Goal: Transaction & Acquisition: Purchase product/service

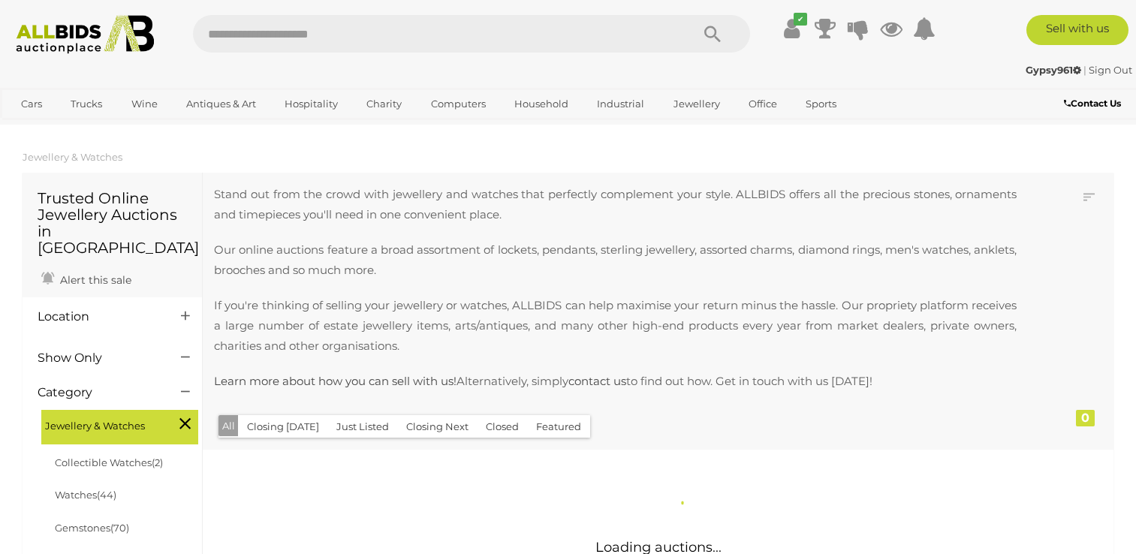
scroll to position [324, 0]
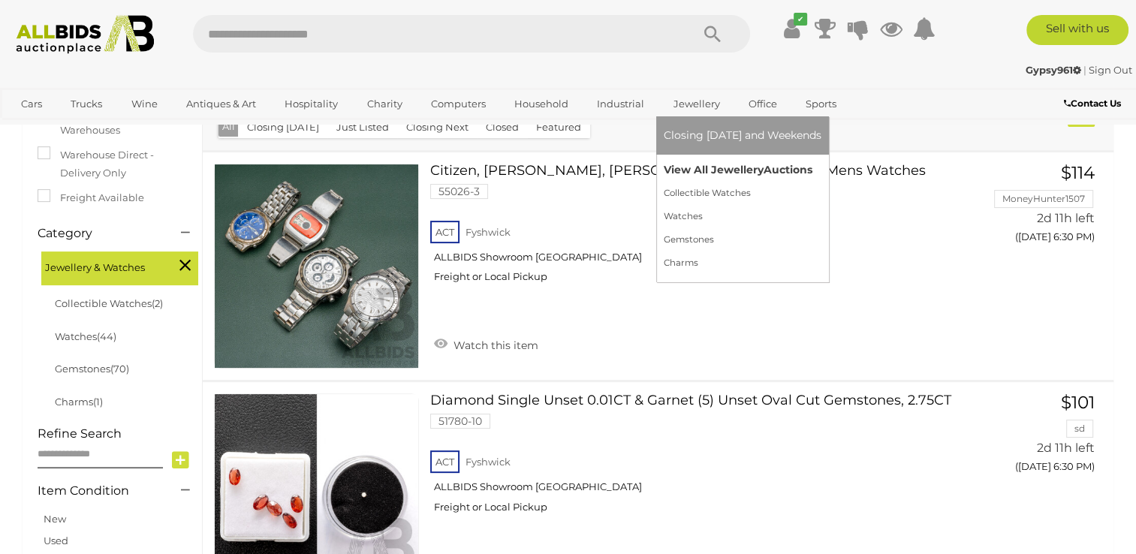
click at [705, 170] on link "View All Jewellery Auctions" at bounding box center [743, 169] width 158 height 23
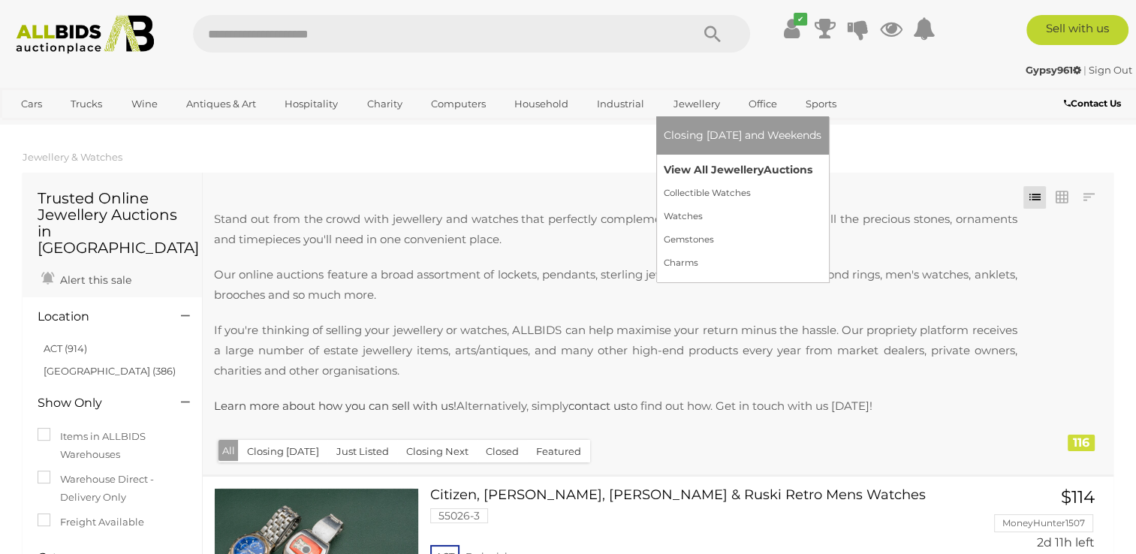
click at [705, 170] on link "View All Jewellery Auctions" at bounding box center [743, 169] width 158 height 23
click at [699, 166] on link "View All Jewellery Auctions" at bounding box center [743, 169] width 158 height 23
click at [707, 167] on link "View All Jewellery Auctions" at bounding box center [743, 169] width 158 height 23
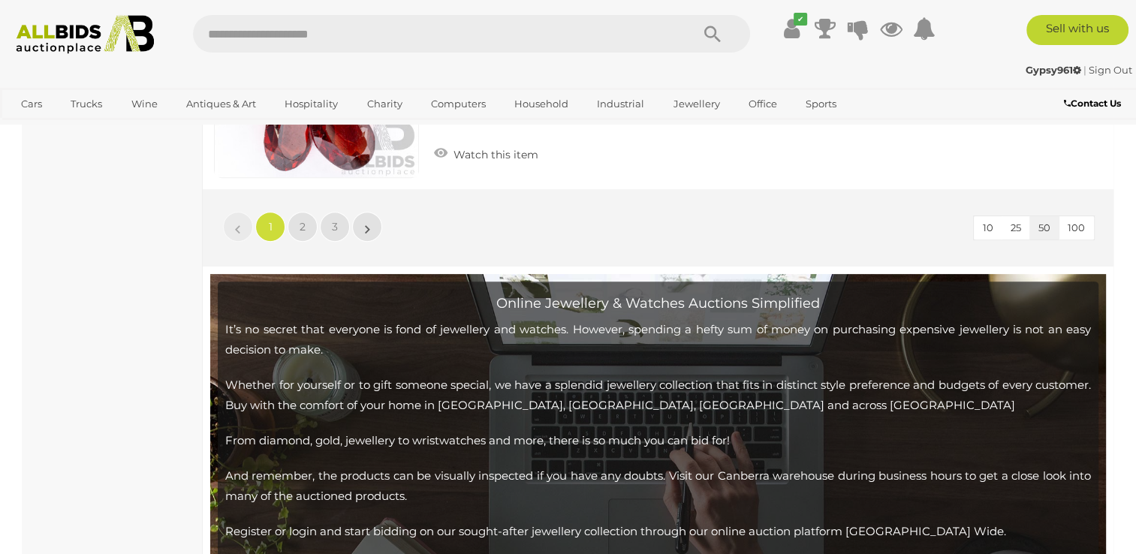
scroll to position [11958, 0]
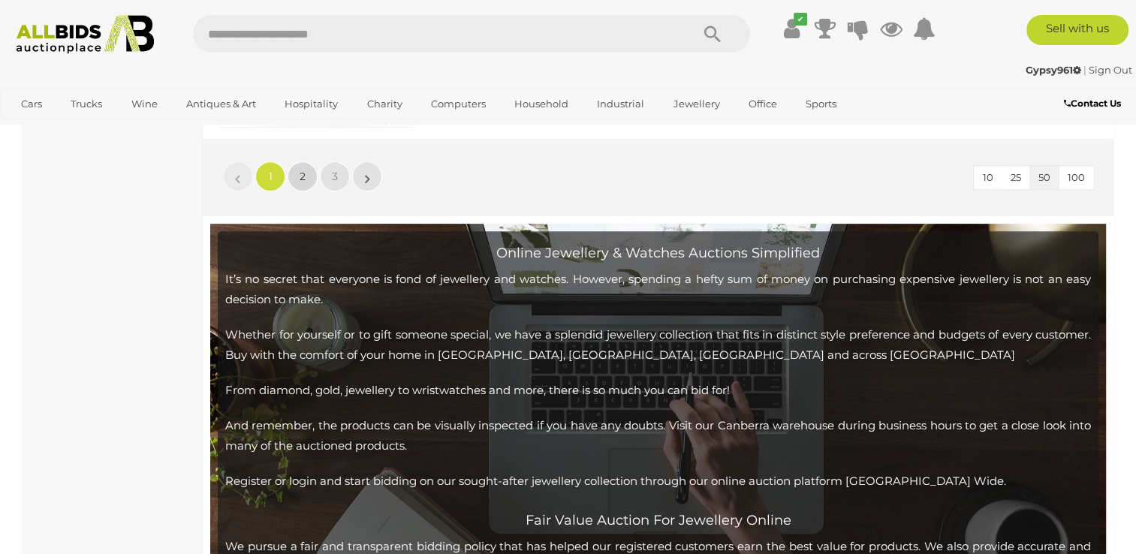
click at [300, 161] on link "2" at bounding box center [303, 176] width 30 height 30
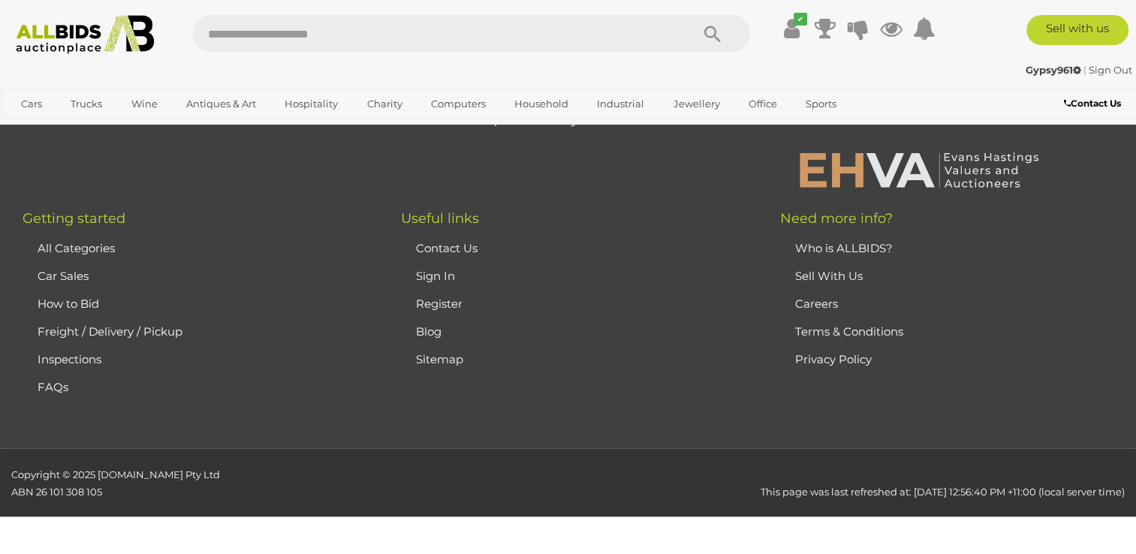
scroll to position [324, 0]
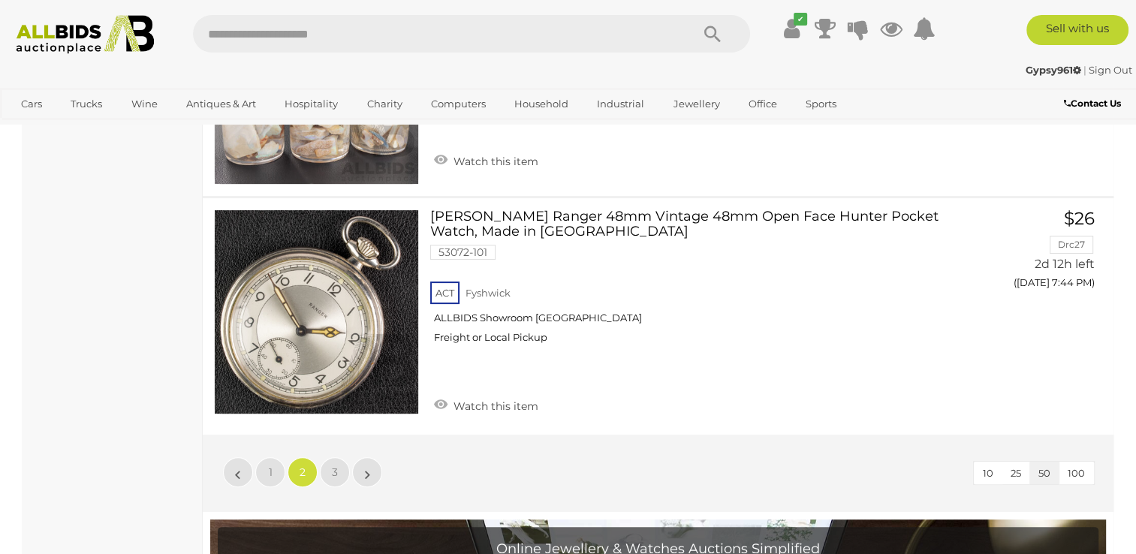
scroll to position [11690, 0]
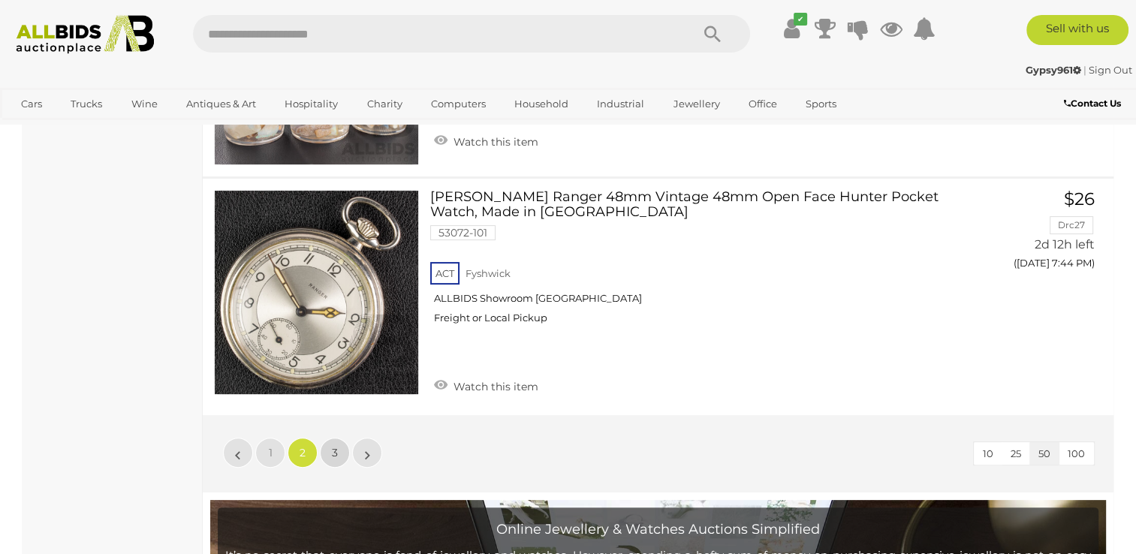
click at [338, 438] on link "3" at bounding box center [335, 453] width 30 height 30
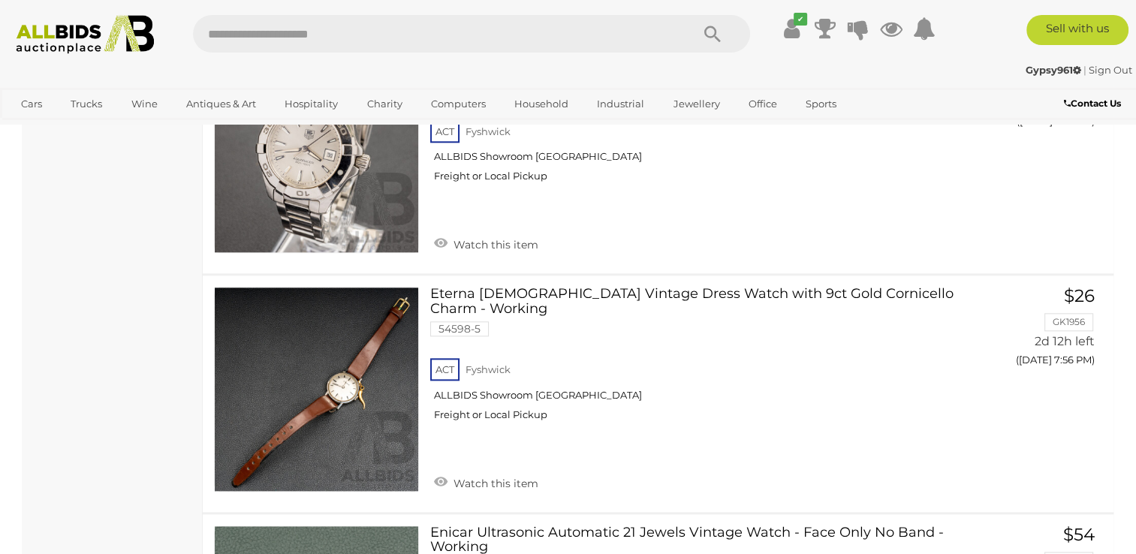
scroll to position [1586, 0]
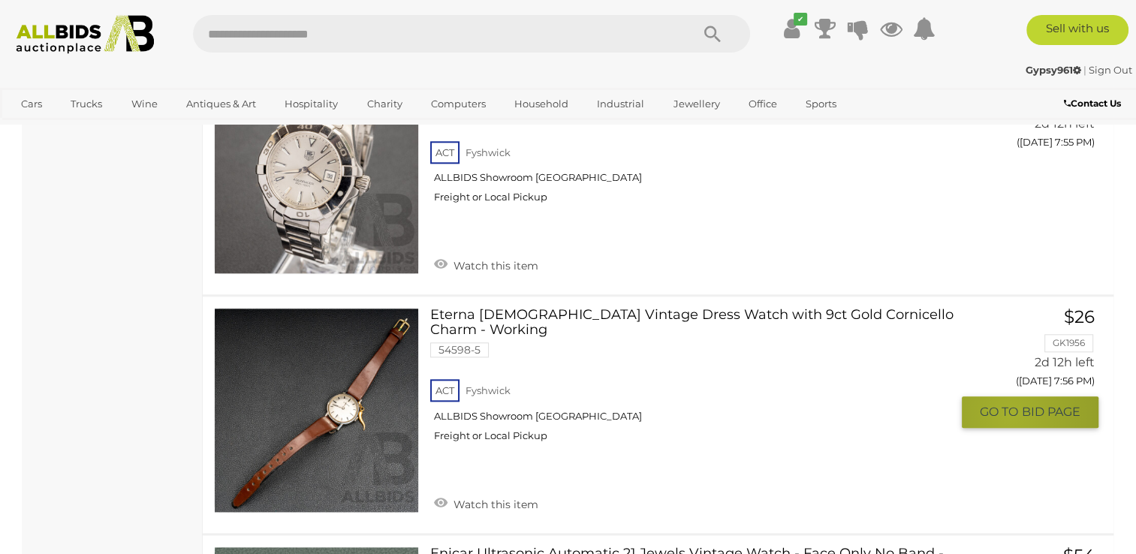
click at [1011, 414] on span "GO TO" at bounding box center [1001, 412] width 42 height 16
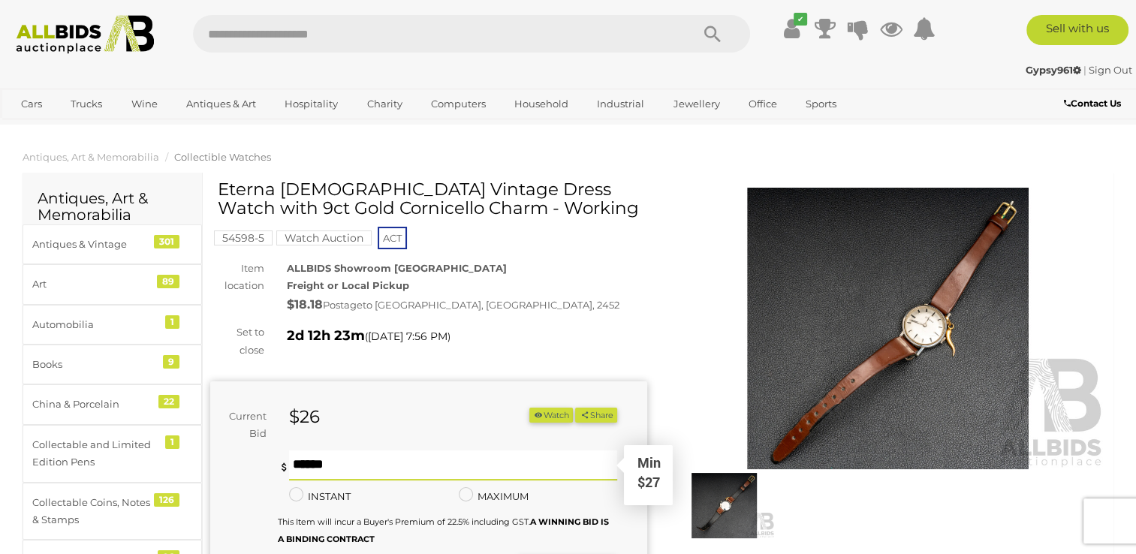
click at [415, 463] on input "text" at bounding box center [452, 466] width 327 height 30
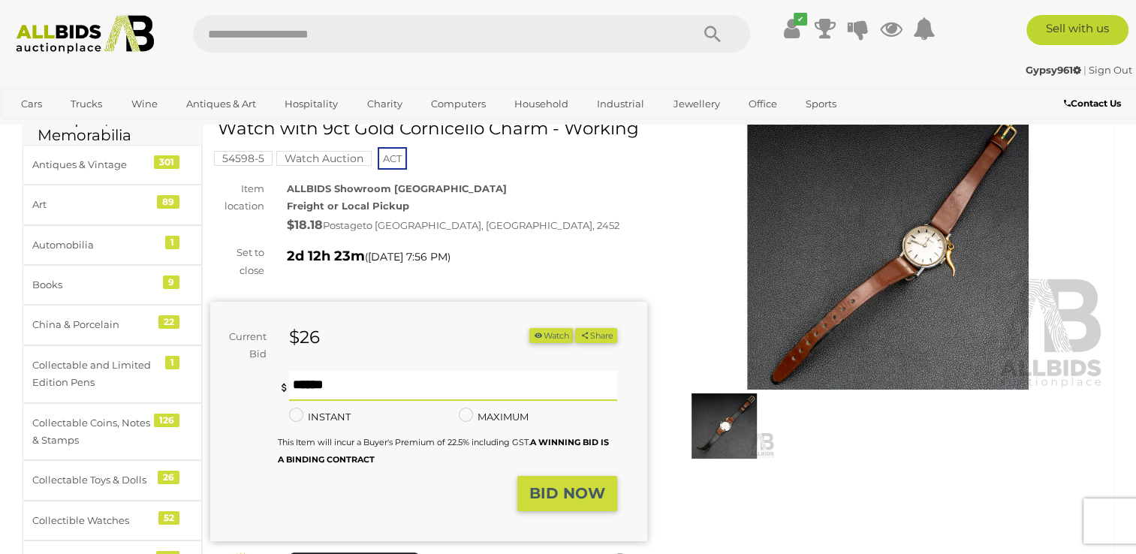
scroll to position [120, 0]
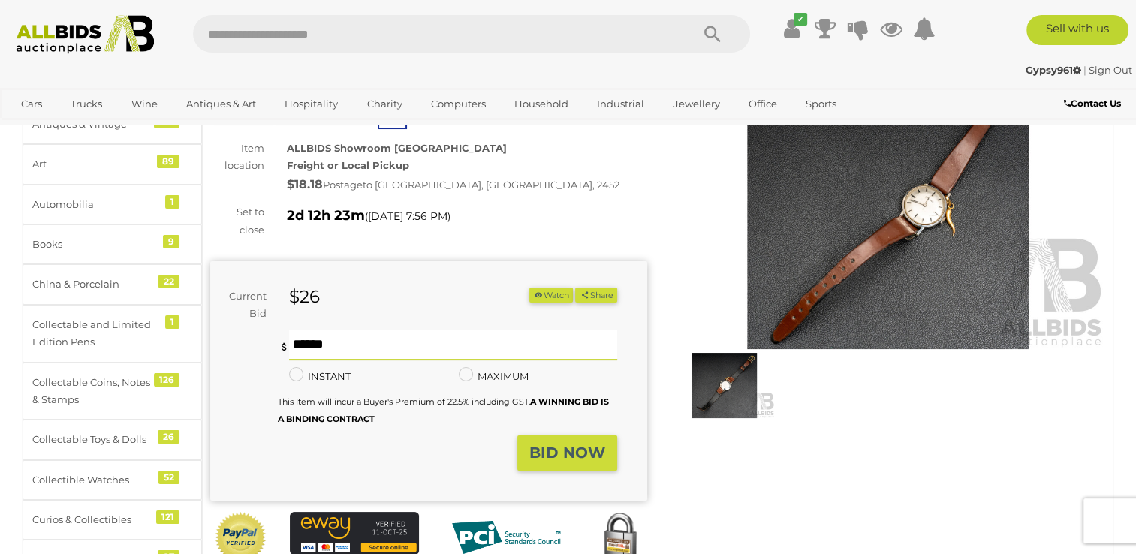
type input "**"
click at [563, 454] on strong "BID NOW" at bounding box center [568, 453] width 76 height 18
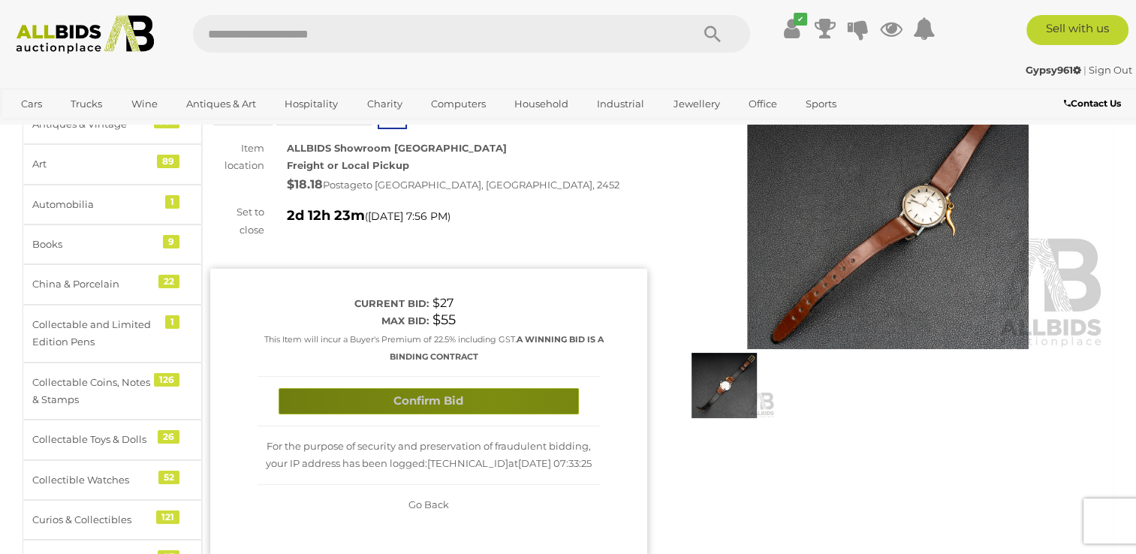
click at [492, 399] on button "Confirm Bid" at bounding box center [429, 401] width 300 height 26
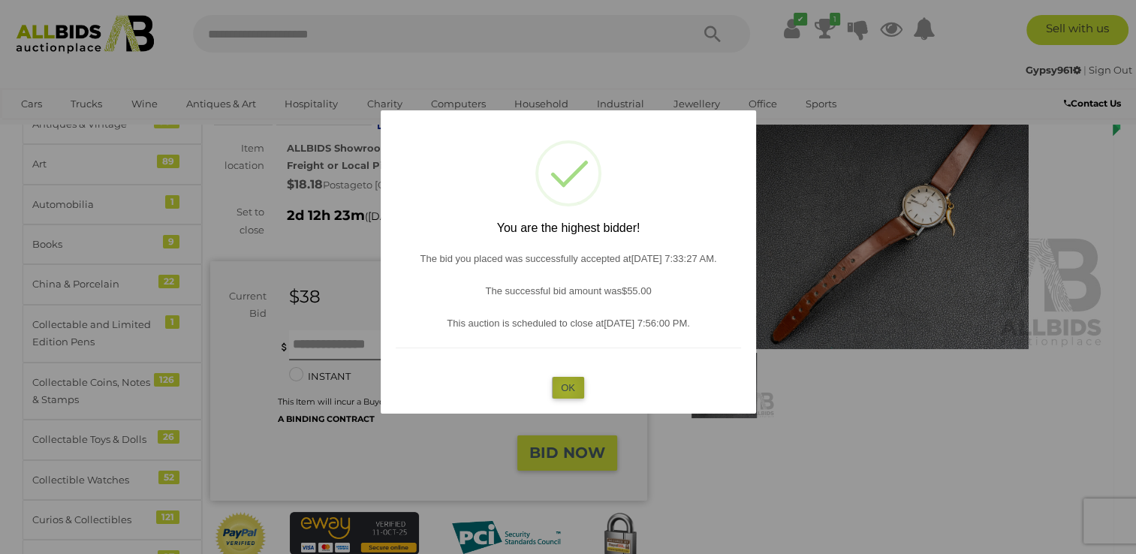
click at [566, 390] on button "OK" at bounding box center [568, 388] width 32 height 22
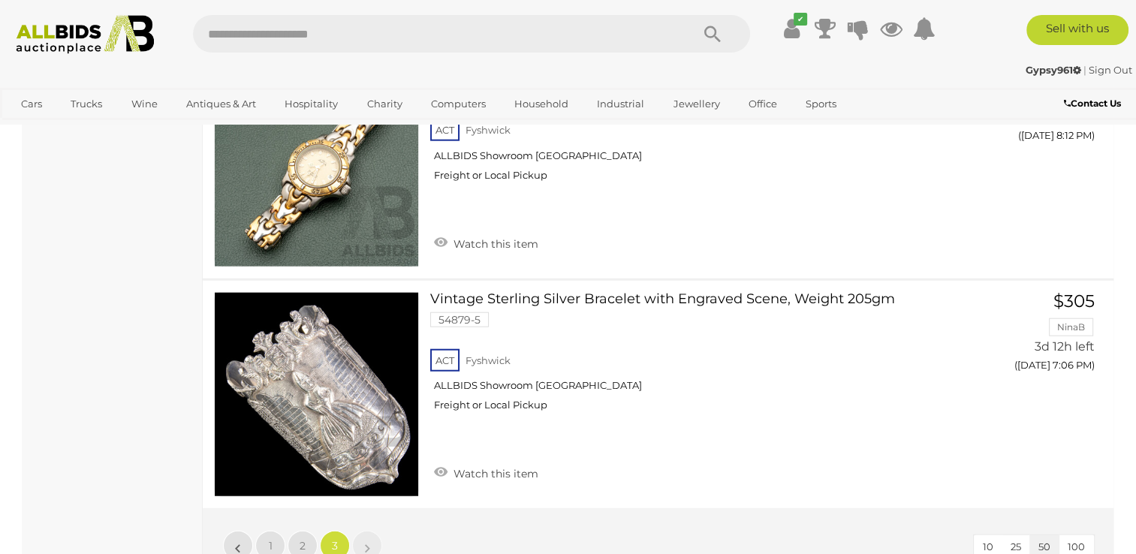
scroll to position [3783, 0]
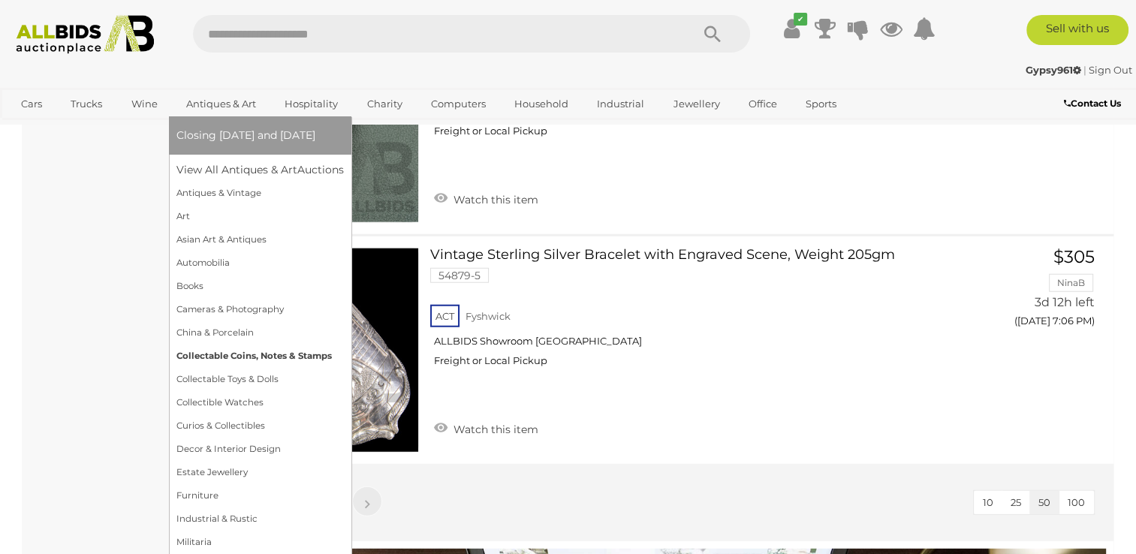
click at [252, 353] on link "Collectable Coins, Notes & Stamps" at bounding box center [260, 356] width 167 height 23
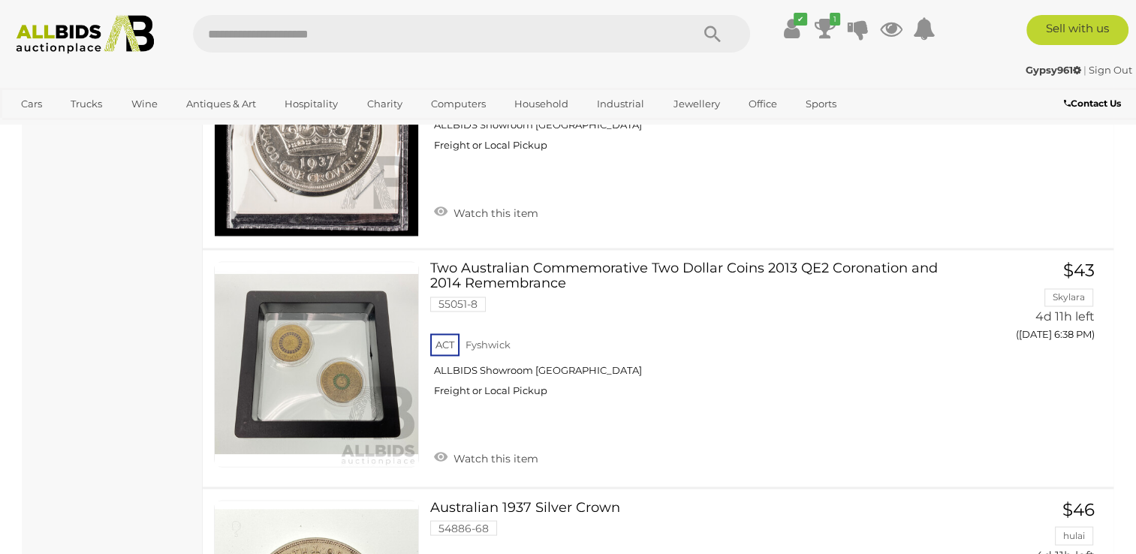
scroll to position [2497, 0]
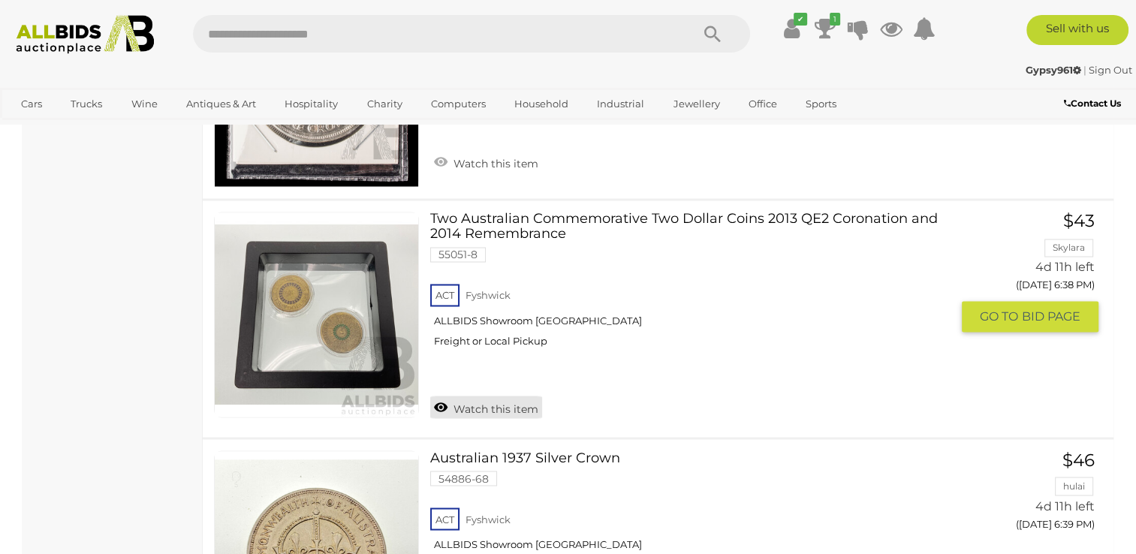
click at [530, 396] on link "Watch this item" at bounding box center [486, 407] width 112 height 23
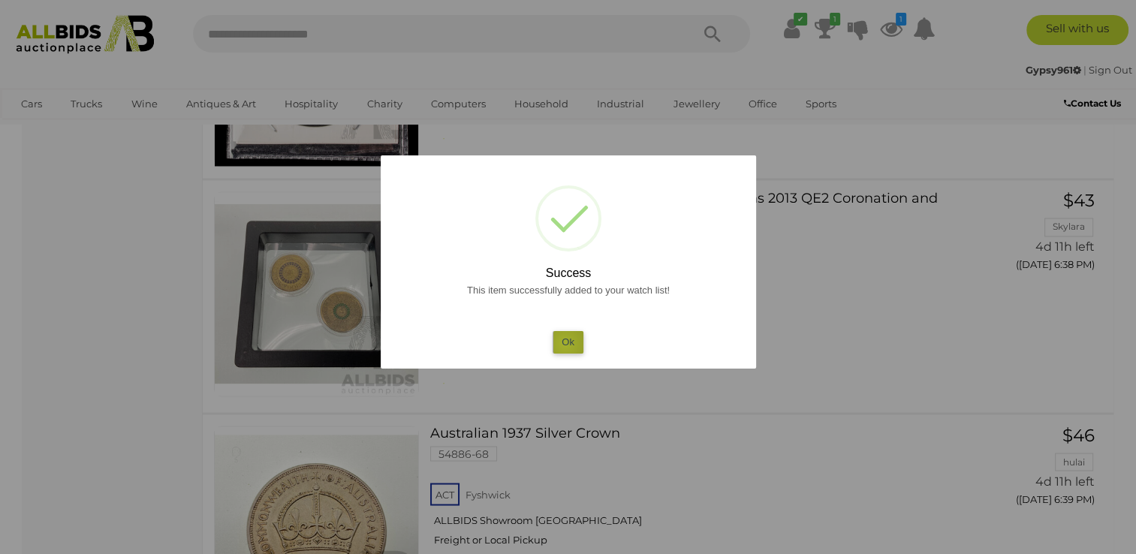
click at [565, 344] on button "Ok" at bounding box center [568, 342] width 31 height 22
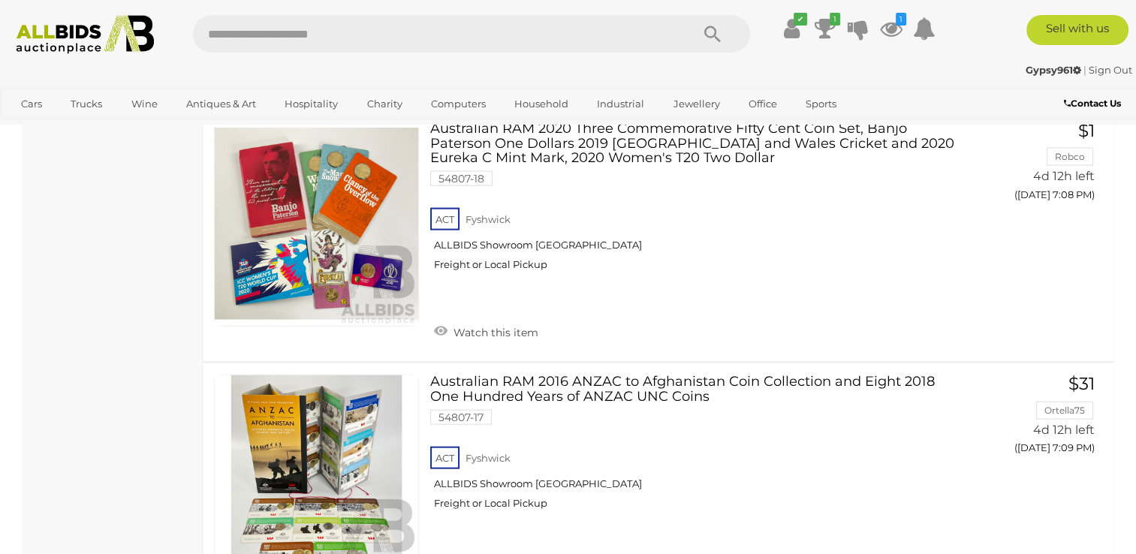
scroll to position [9097, 0]
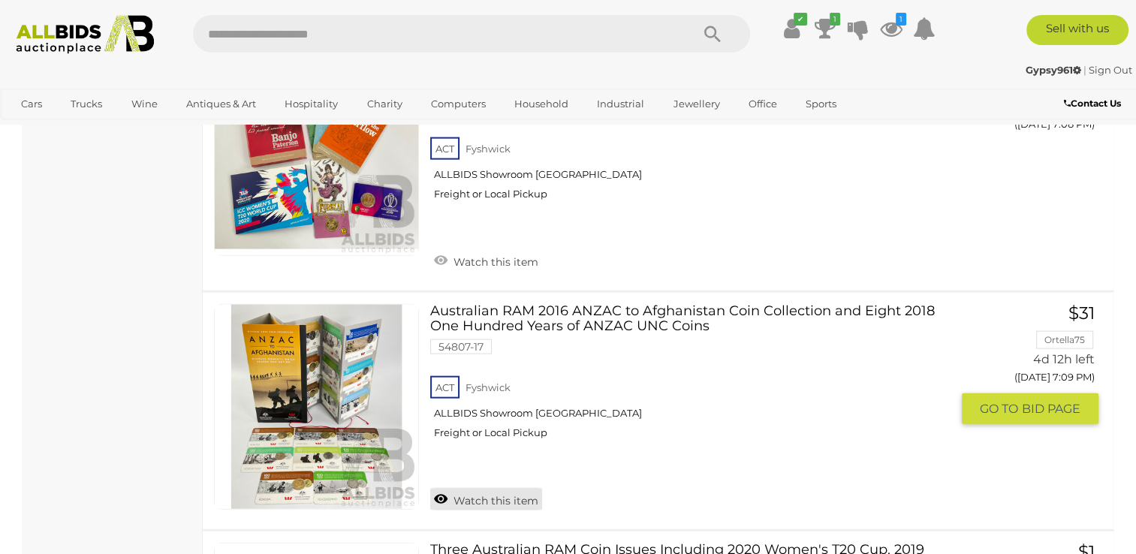
click at [475, 488] on link "Watch this item" at bounding box center [486, 499] width 112 height 23
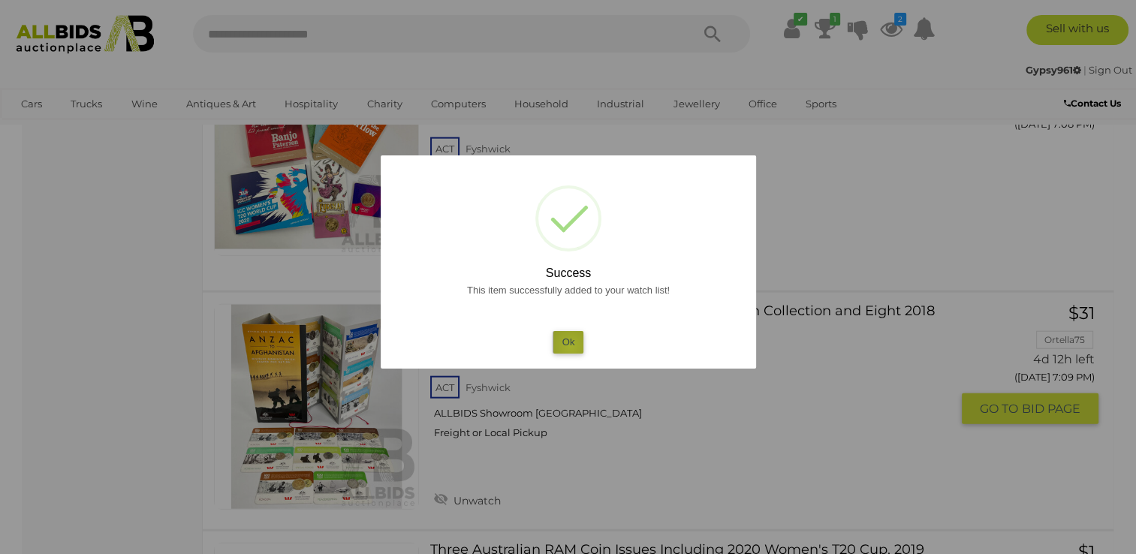
click at [571, 346] on button "Ok" at bounding box center [568, 342] width 31 height 22
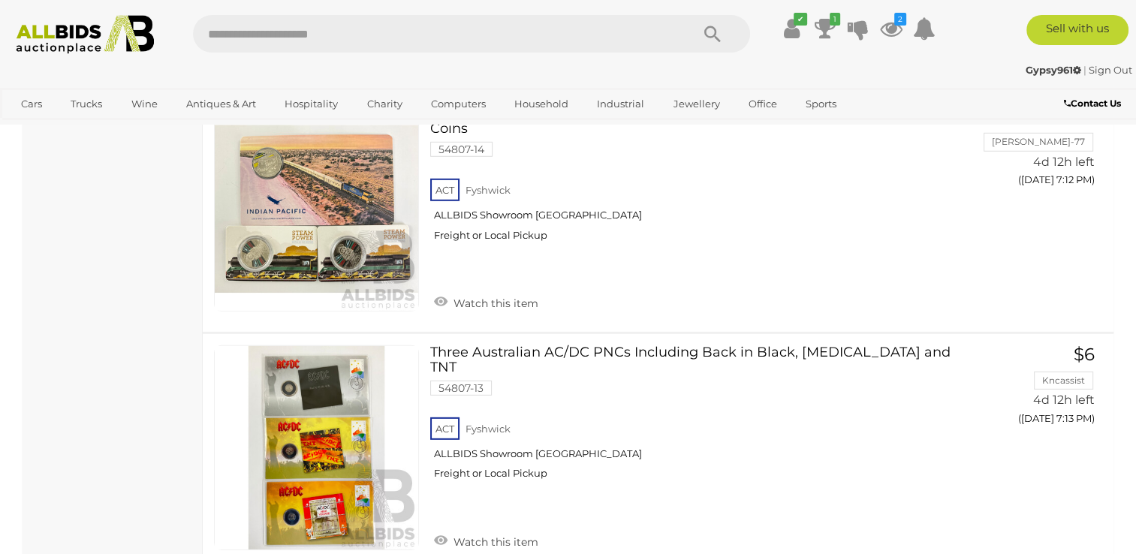
scroll to position [10006, 0]
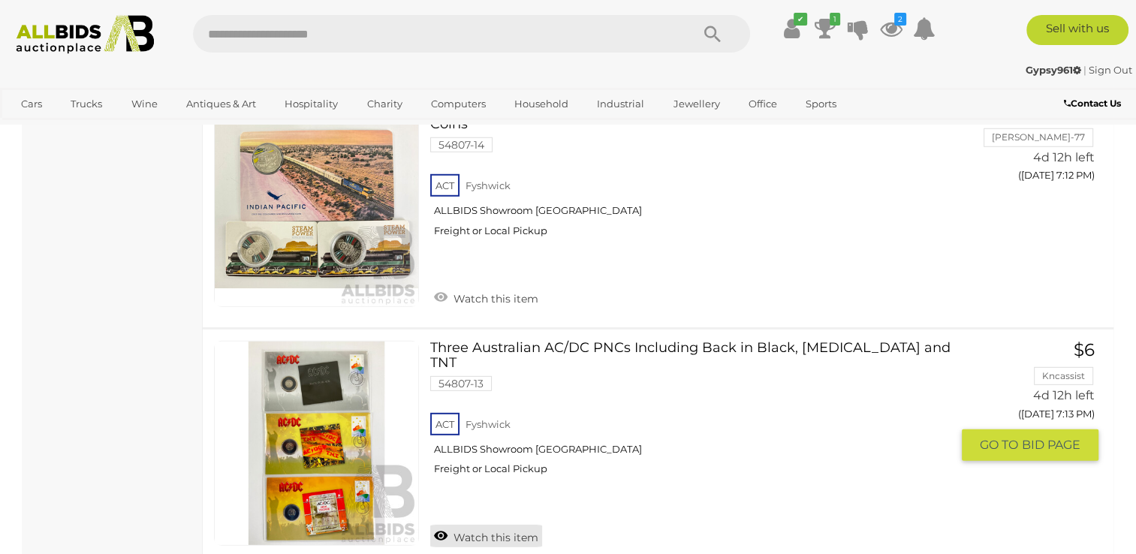
click at [459, 525] on link "Watch this item" at bounding box center [486, 536] width 112 height 23
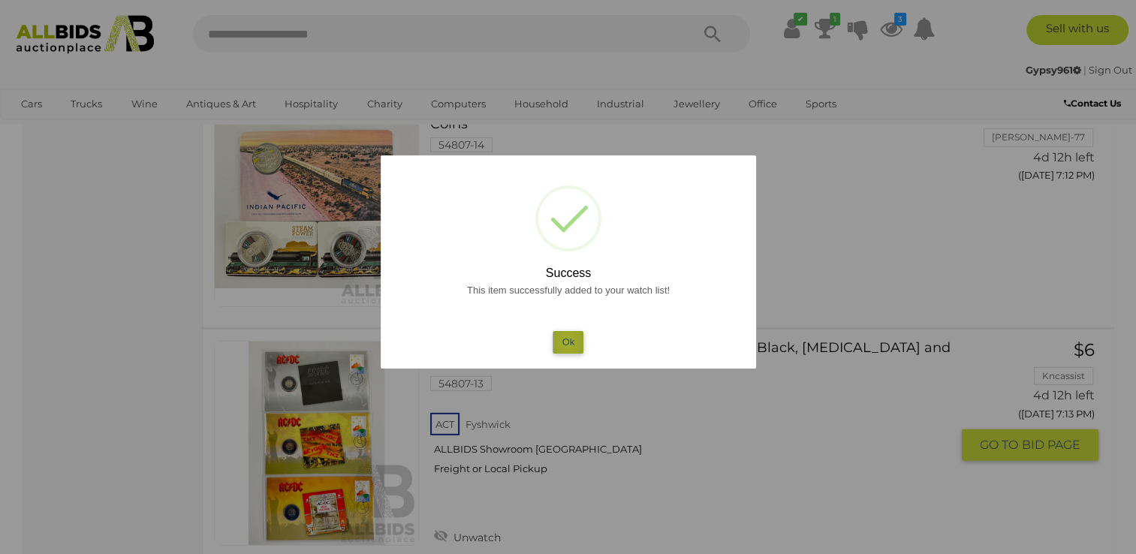
click at [568, 343] on button "Ok" at bounding box center [568, 342] width 31 height 22
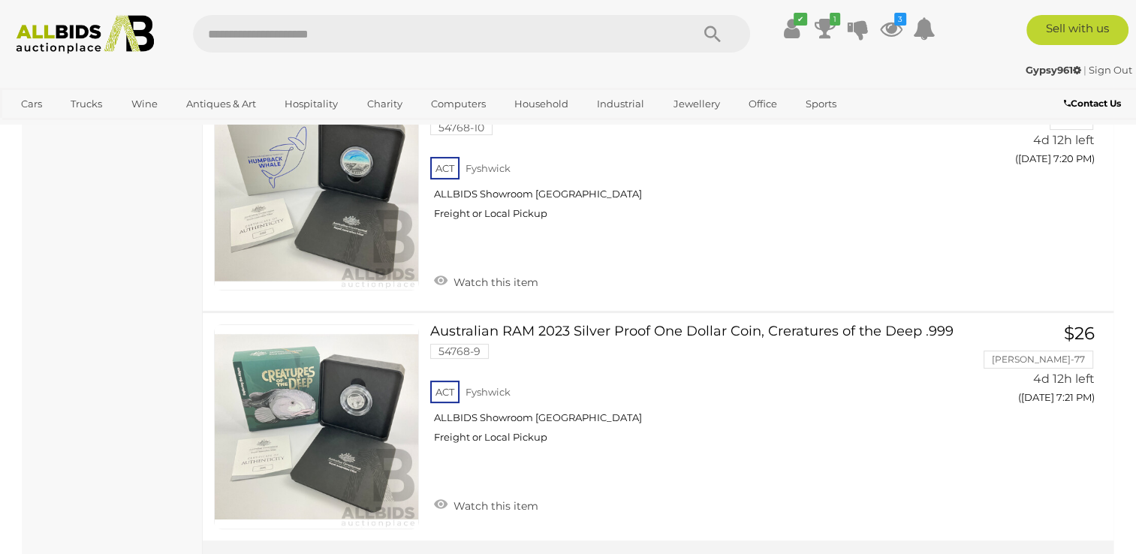
scroll to position [11750, 0]
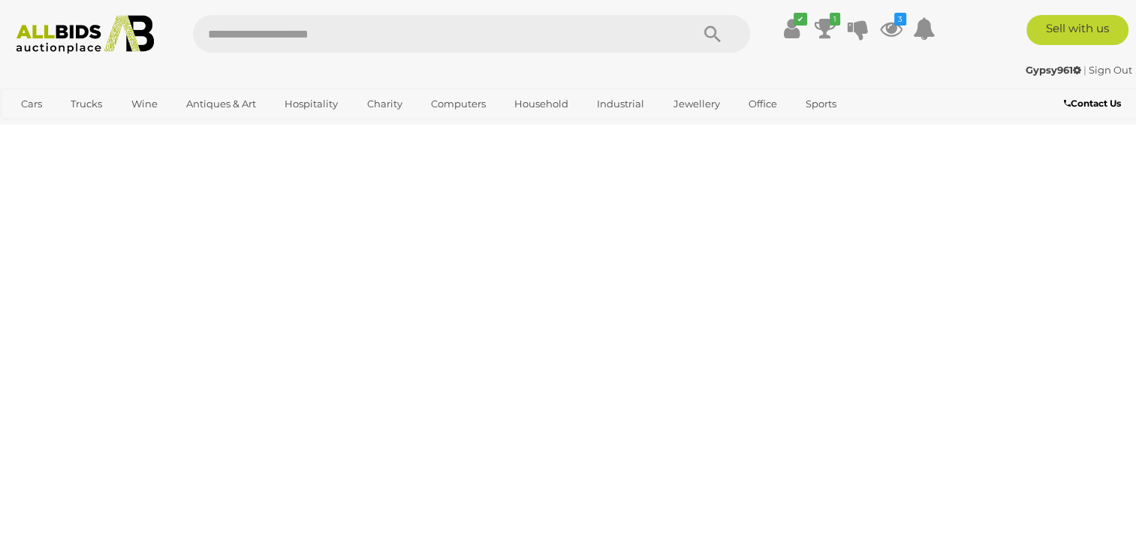
scroll to position [202, 0]
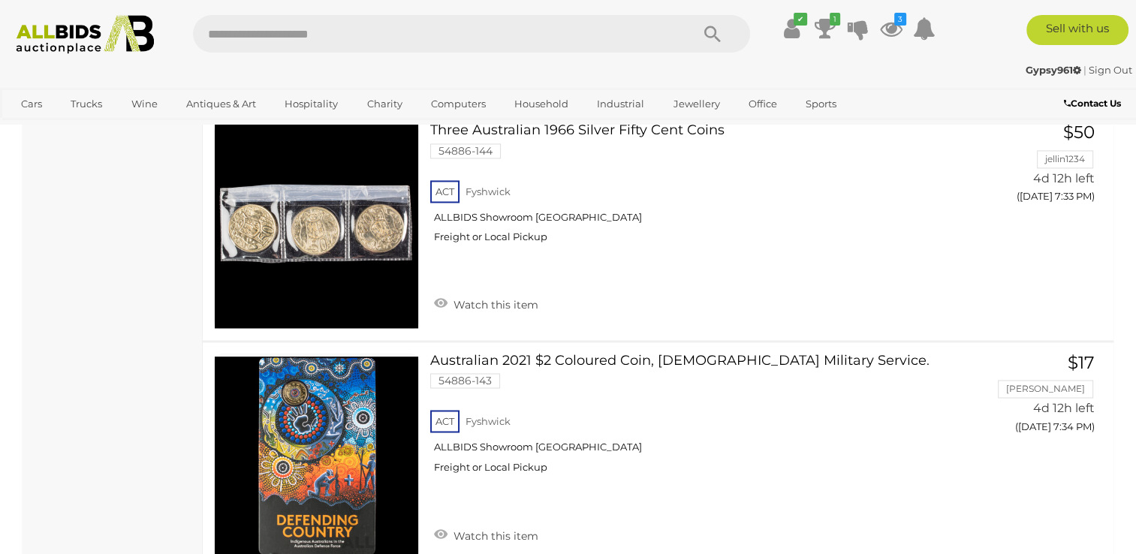
scroll to position [2395, 0]
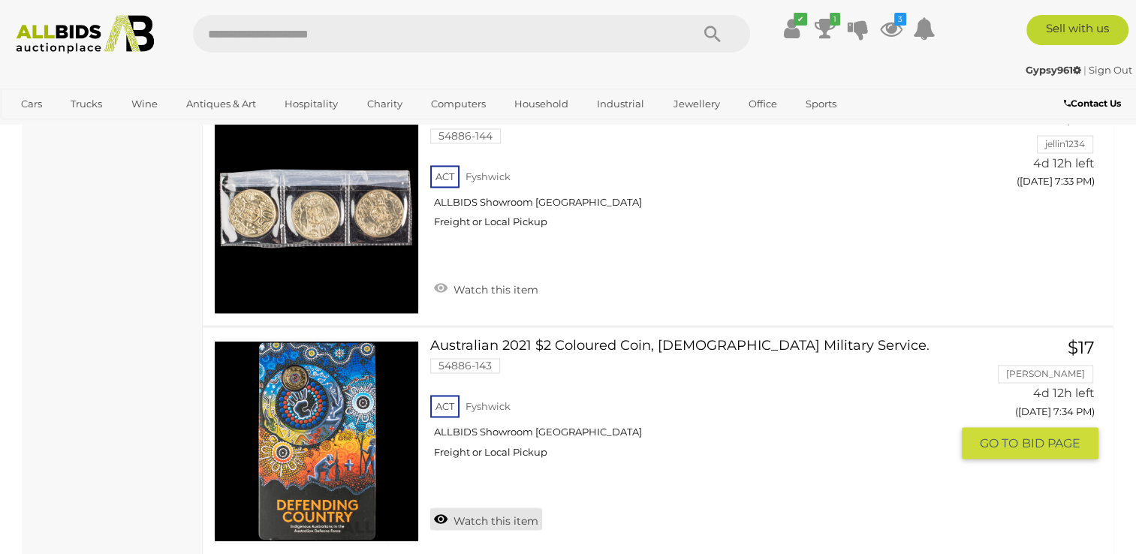
click at [496, 508] on link "Watch this item" at bounding box center [486, 519] width 112 height 23
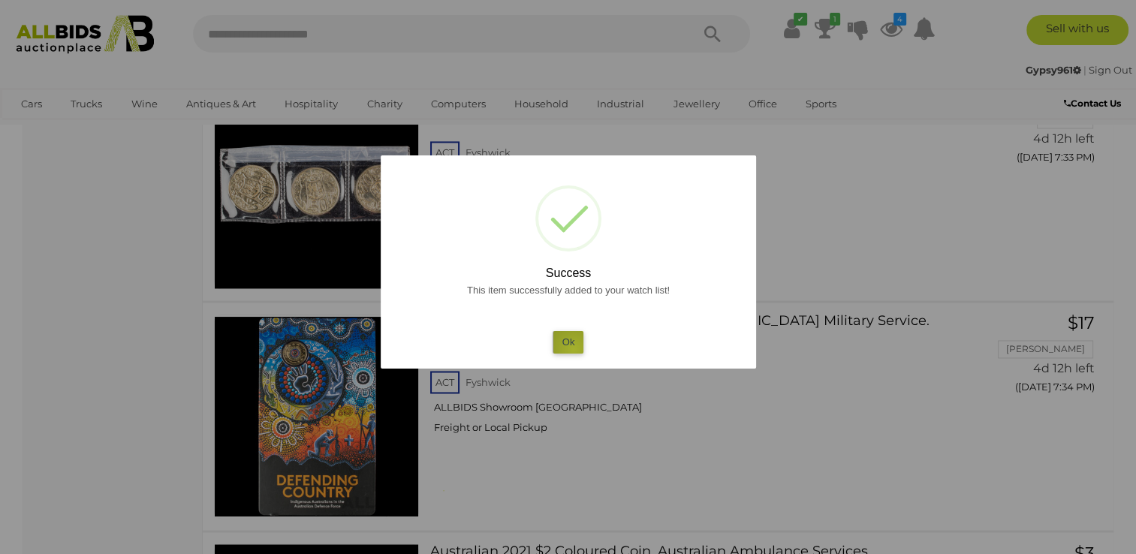
click at [574, 349] on button "Ok" at bounding box center [568, 342] width 31 height 22
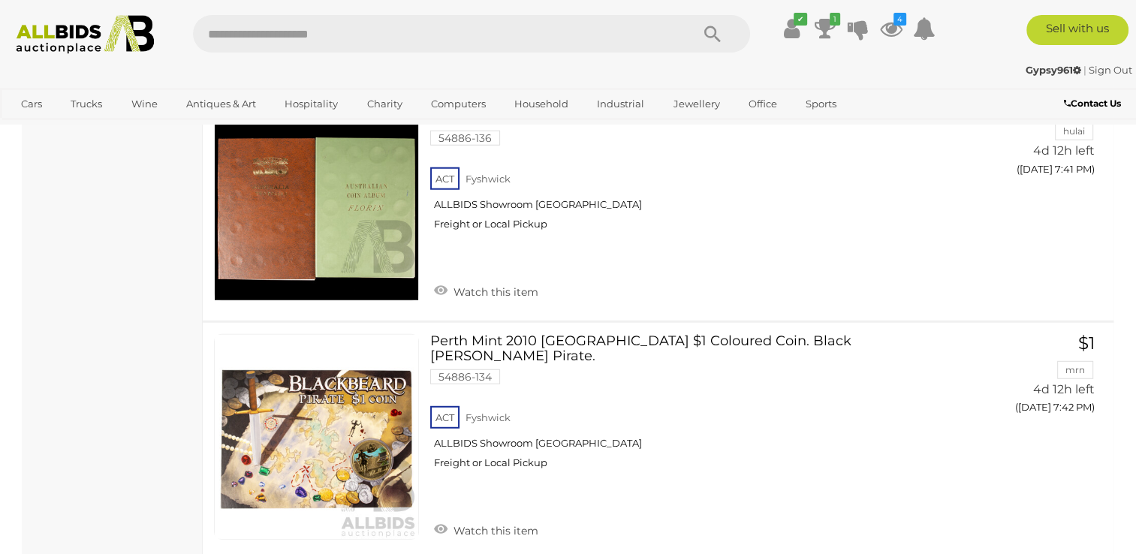
scroll to position [4111, 0]
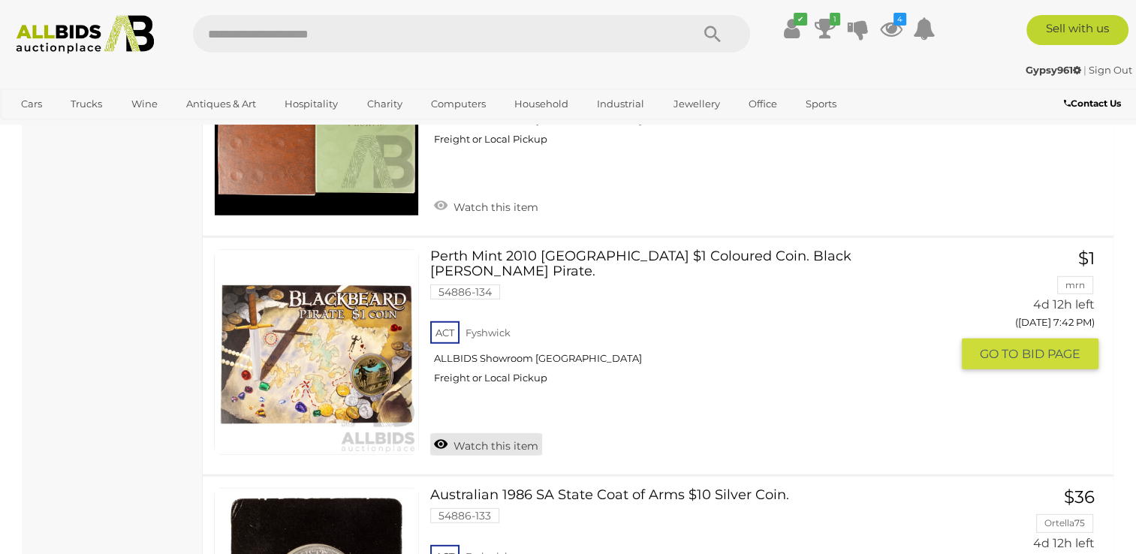
click at [531, 433] on link "Watch this item" at bounding box center [486, 444] width 112 height 23
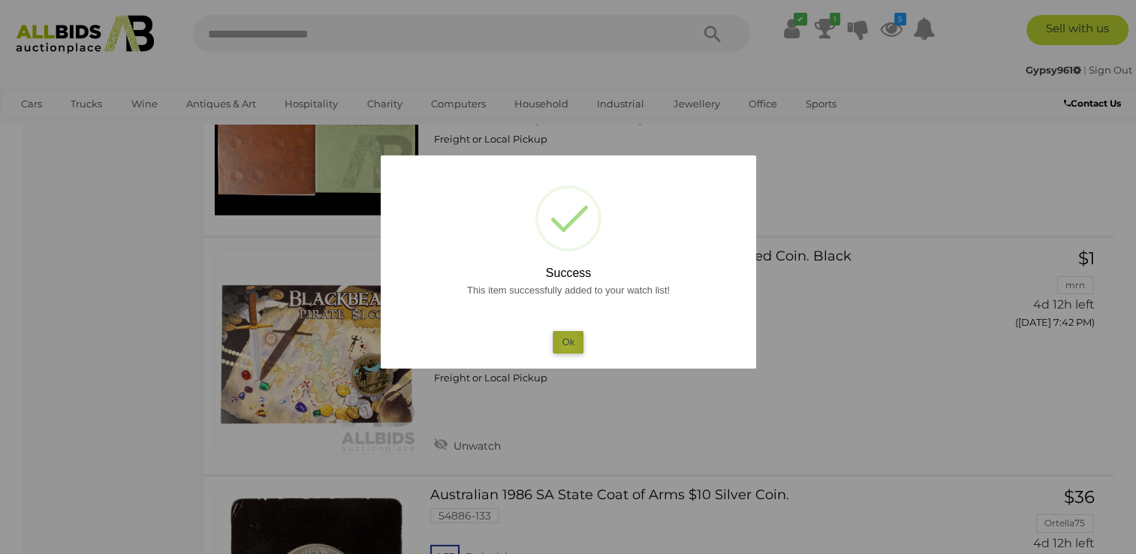
click at [568, 344] on button "Ok" at bounding box center [568, 342] width 31 height 22
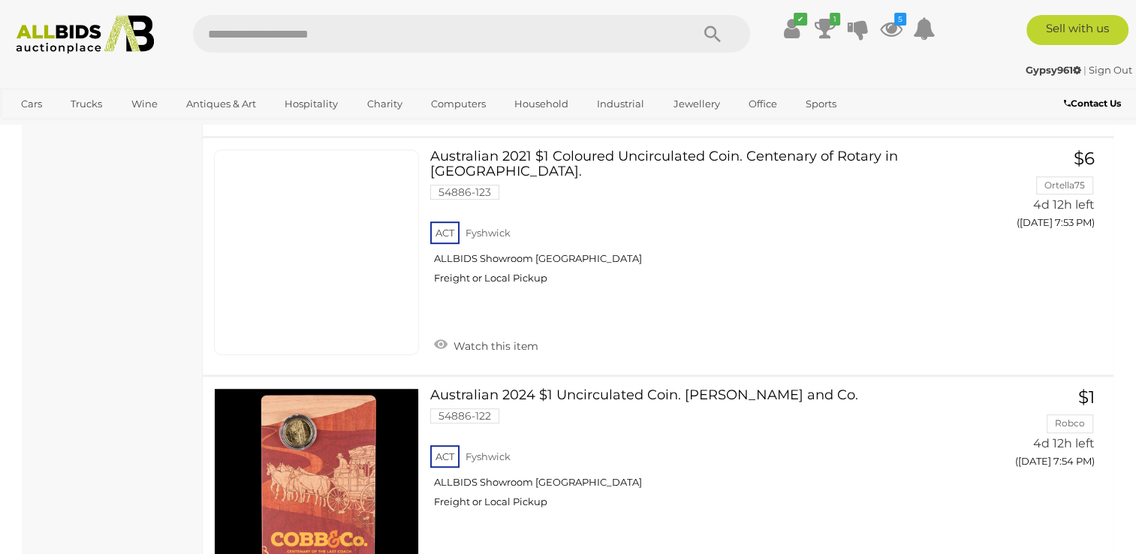
scroll to position [6584, 0]
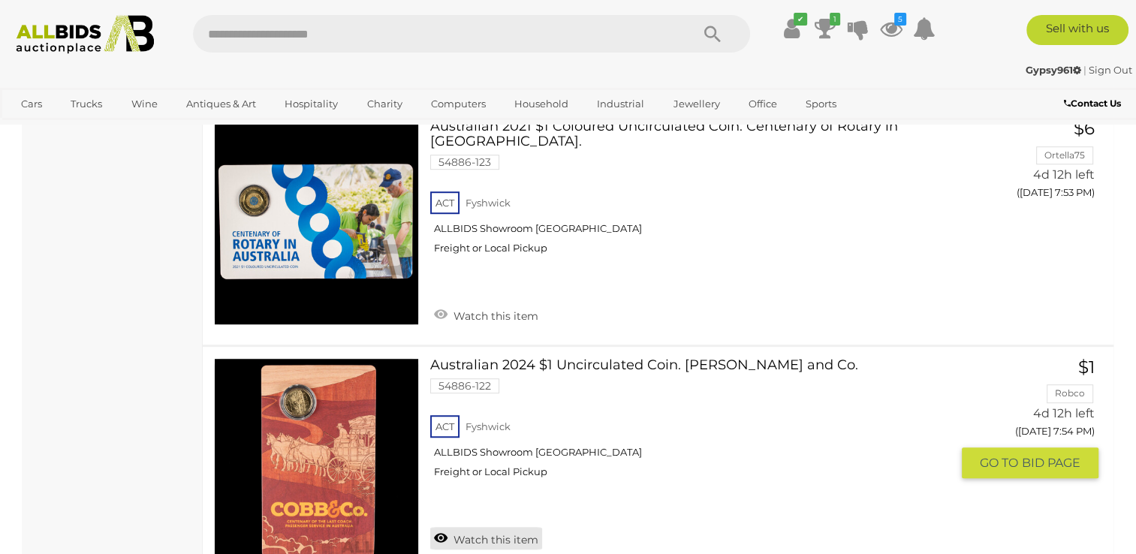
click at [496, 527] on link "Watch this item" at bounding box center [486, 538] width 112 height 23
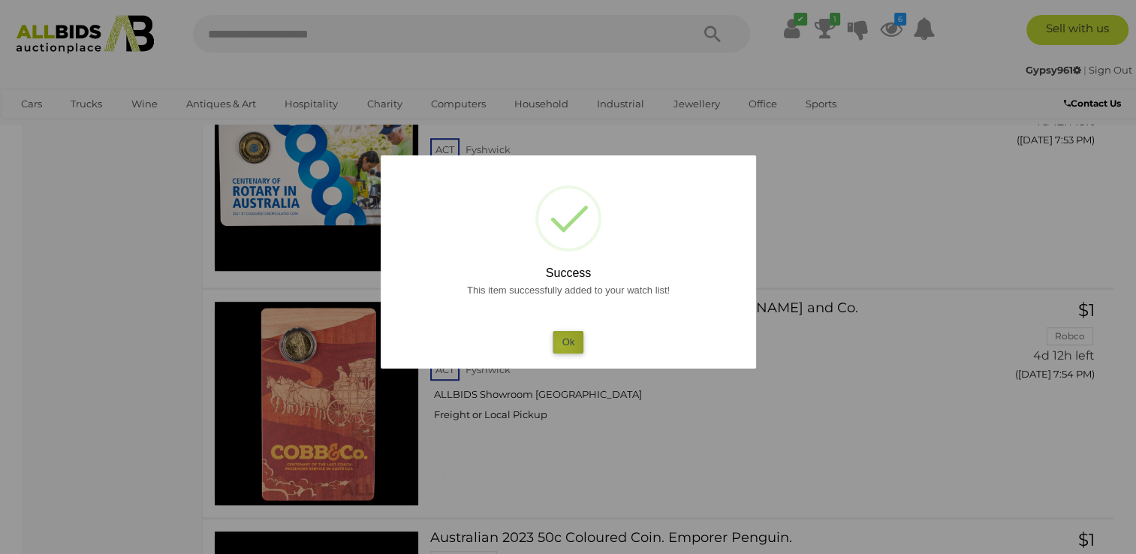
click at [562, 347] on button "Ok" at bounding box center [568, 342] width 31 height 22
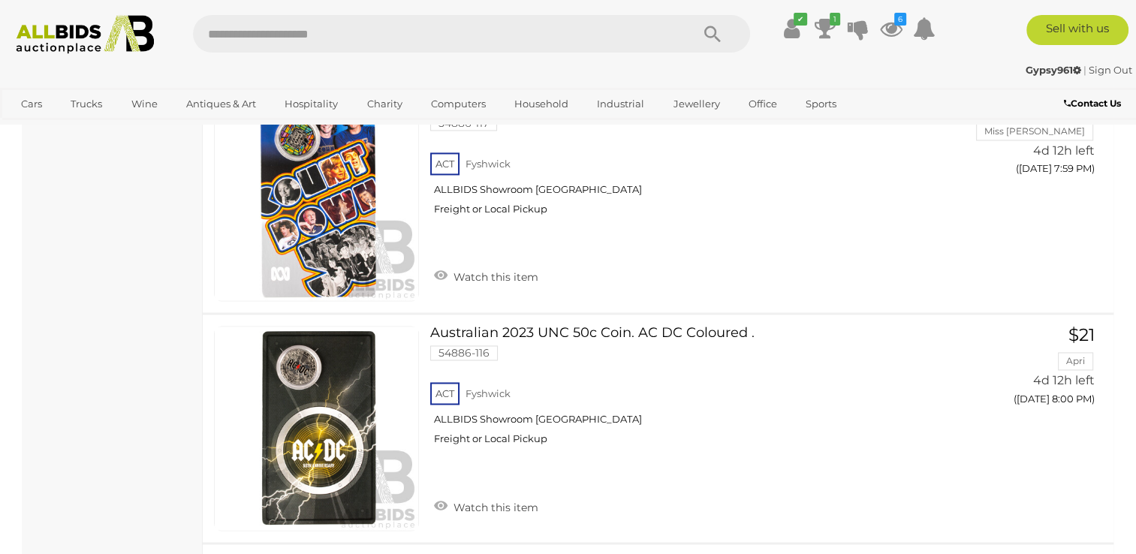
scroll to position [8052, 0]
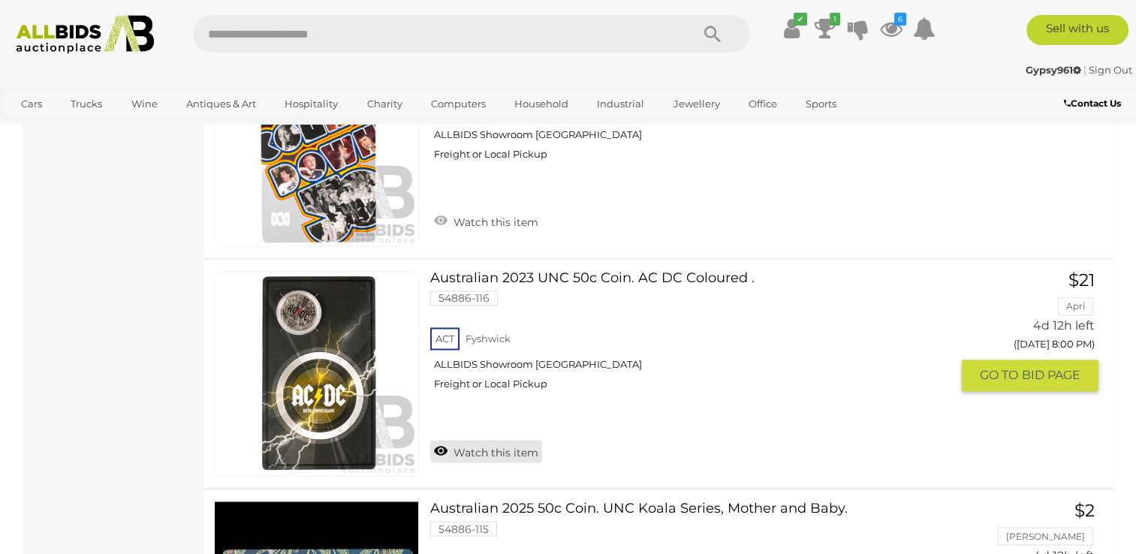
click at [501, 440] on link "Watch this item" at bounding box center [486, 451] width 112 height 23
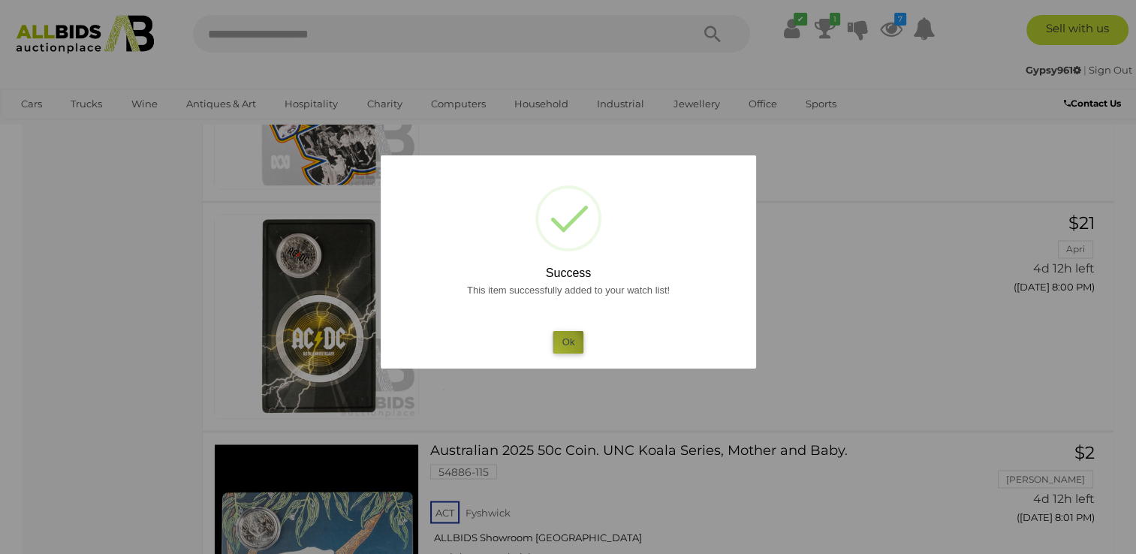
click at [556, 352] on button "Ok" at bounding box center [568, 342] width 31 height 22
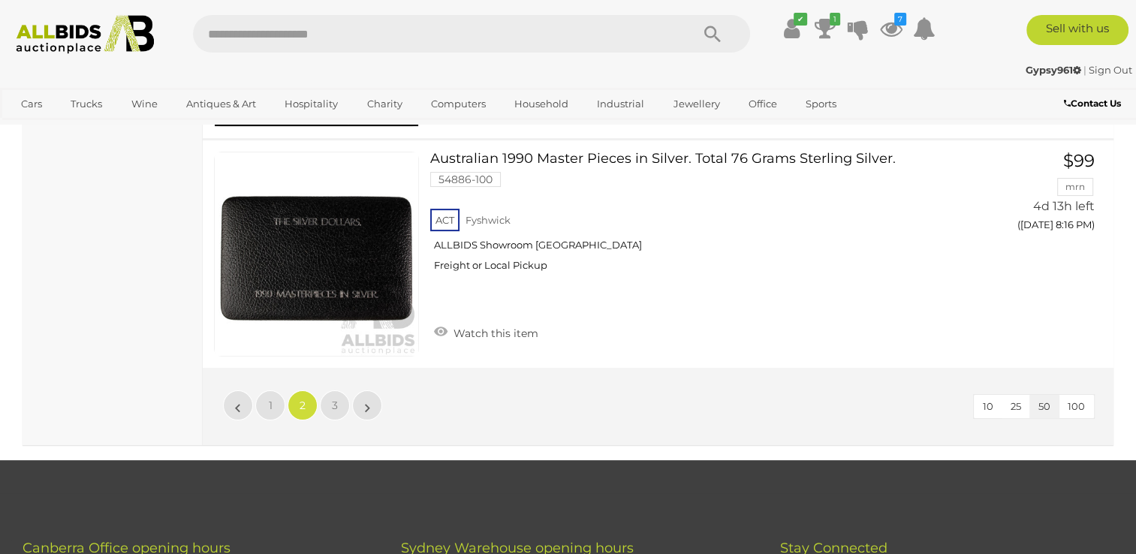
scroll to position [11650, 0]
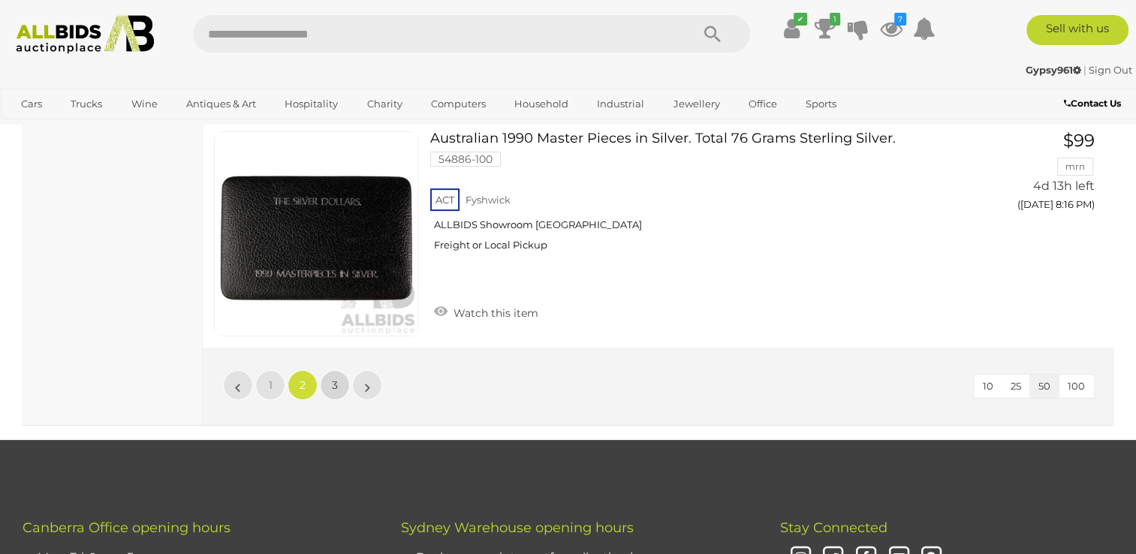
click at [340, 370] on link "3" at bounding box center [335, 385] width 30 height 30
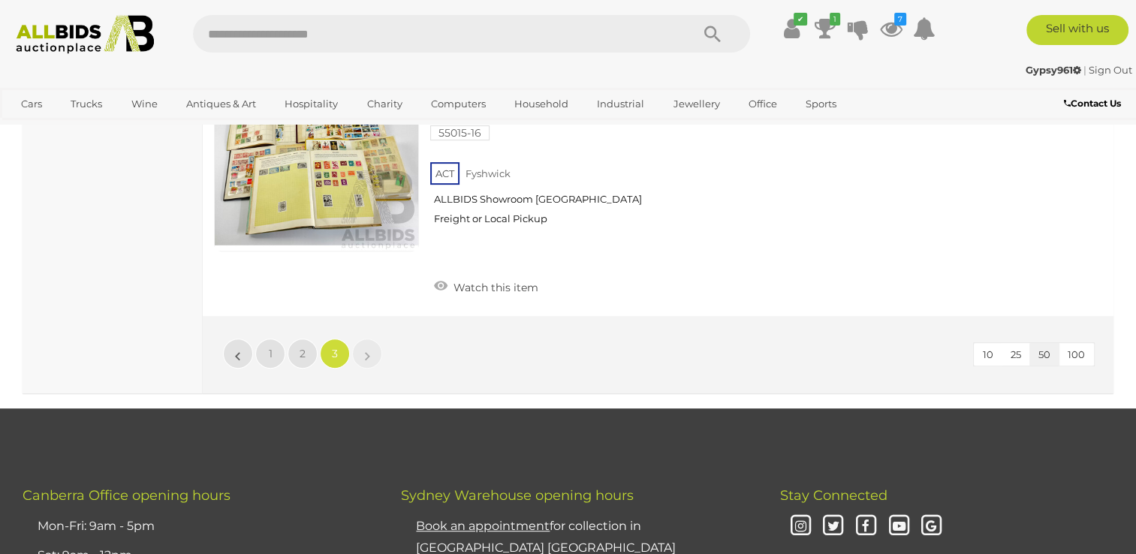
scroll to position [6249, 0]
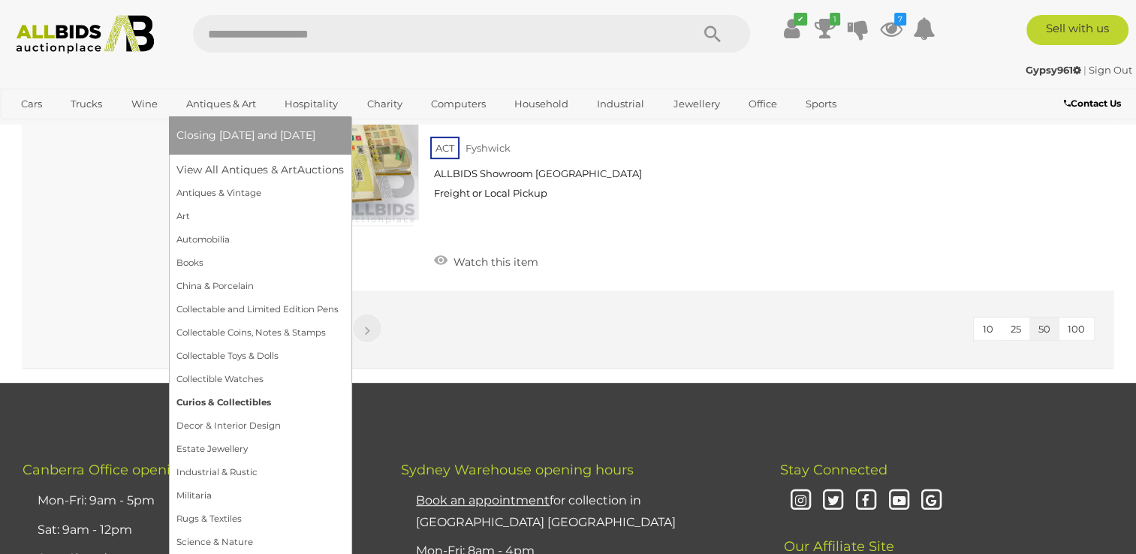
click at [232, 403] on link "Curios & Collectibles" at bounding box center [260, 402] width 167 height 23
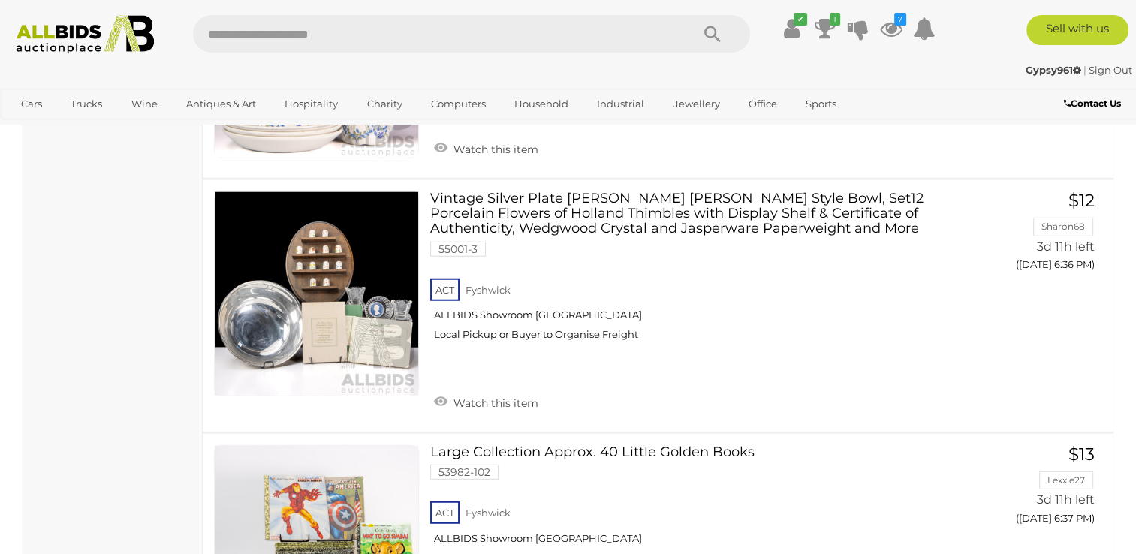
scroll to position [3952, 0]
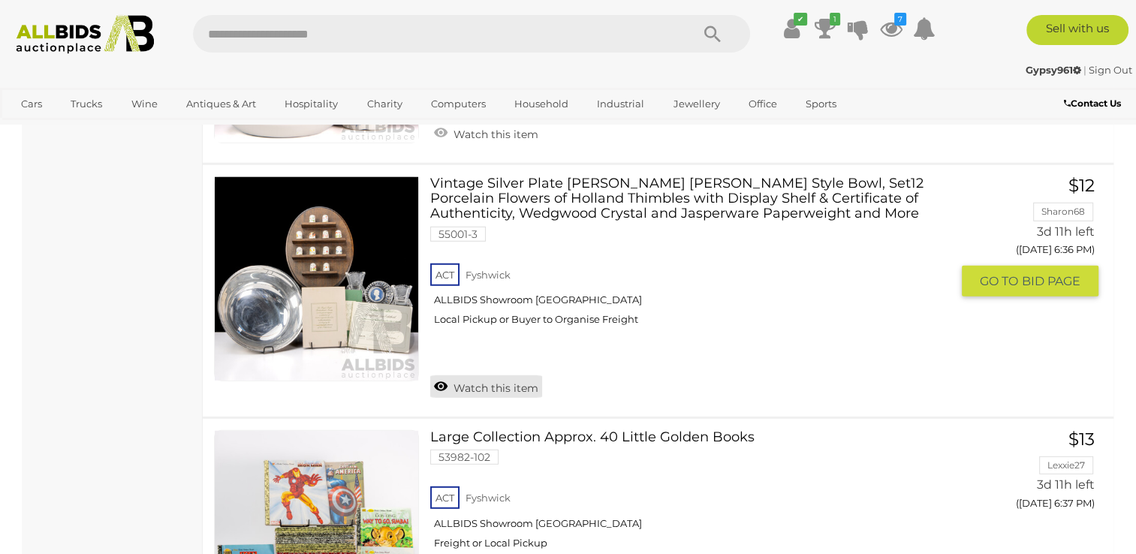
click at [491, 376] on link "Watch this item" at bounding box center [486, 387] width 112 height 23
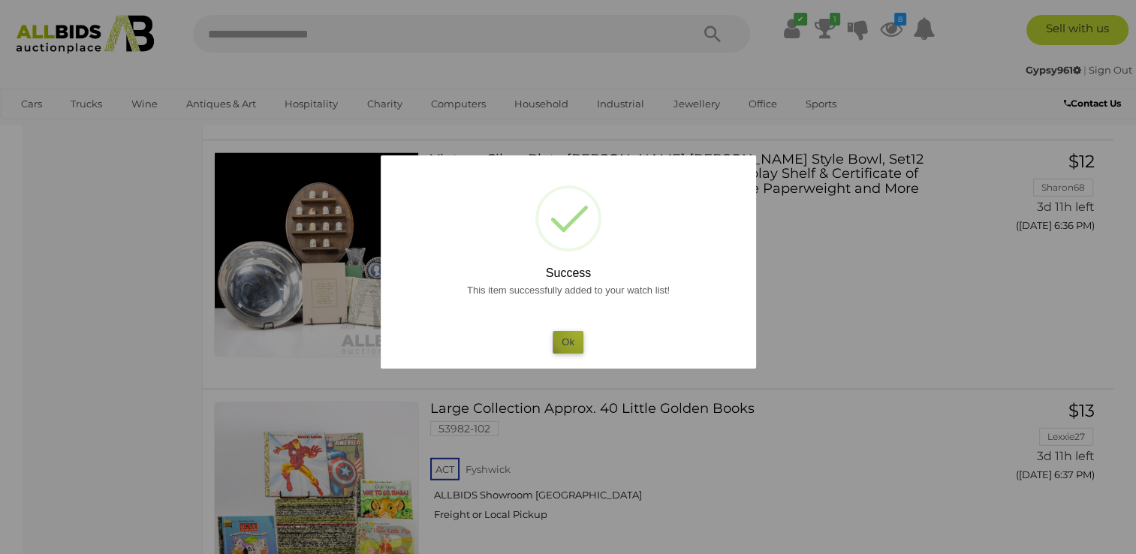
click at [580, 332] on button "Ok" at bounding box center [568, 342] width 31 height 22
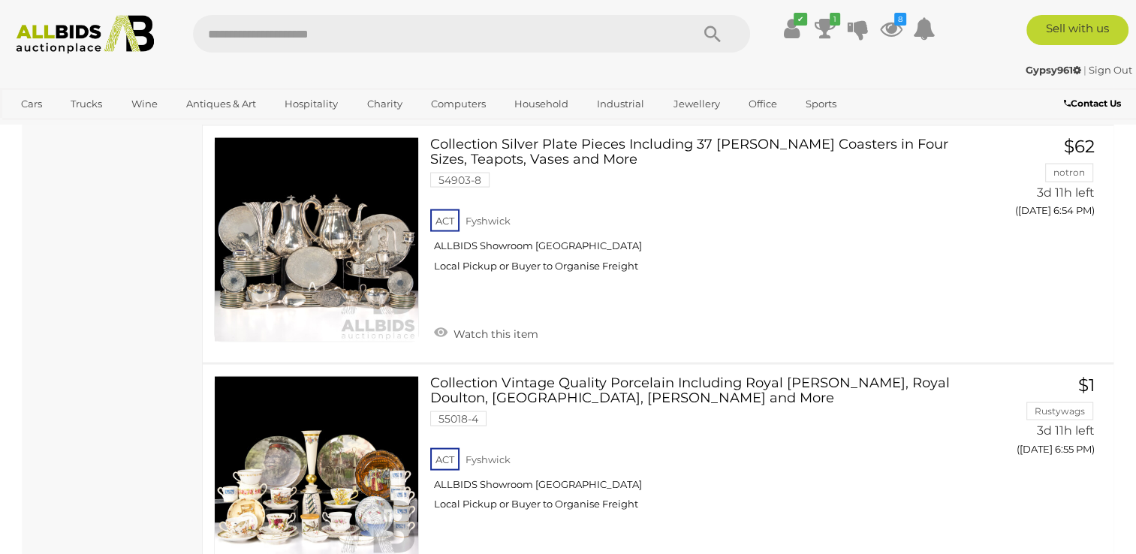
scroll to position [8643, 0]
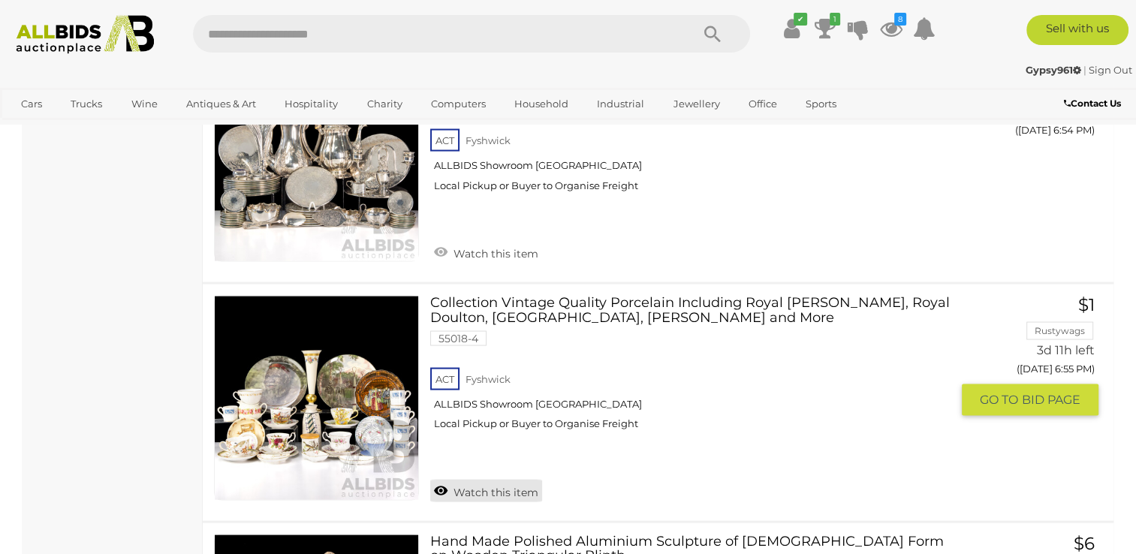
click at [500, 480] on link "Watch this item" at bounding box center [486, 491] width 112 height 23
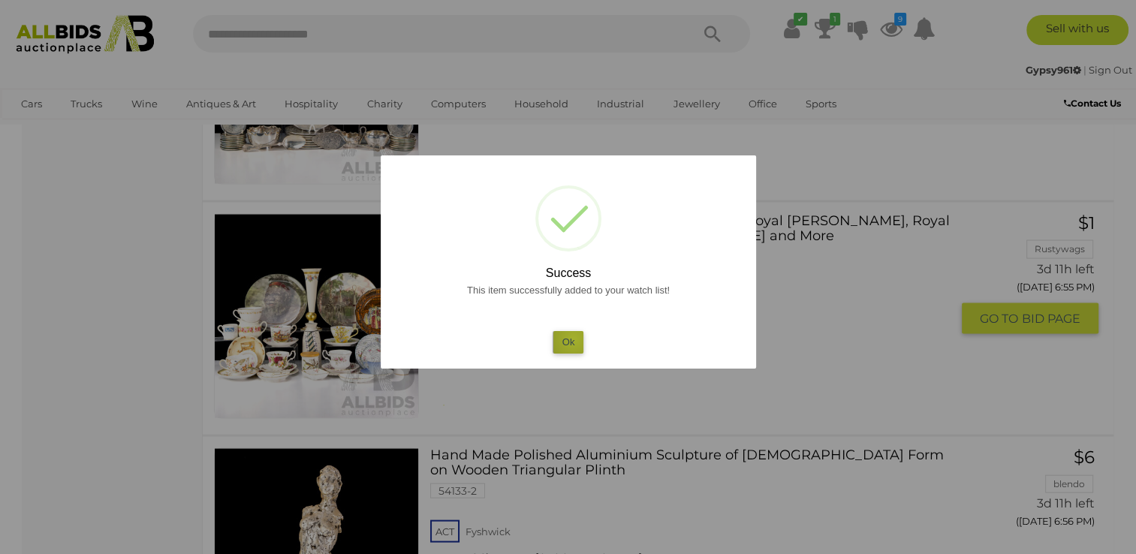
click at [574, 339] on button "Ok" at bounding box center [568, 342] width 31 height 22
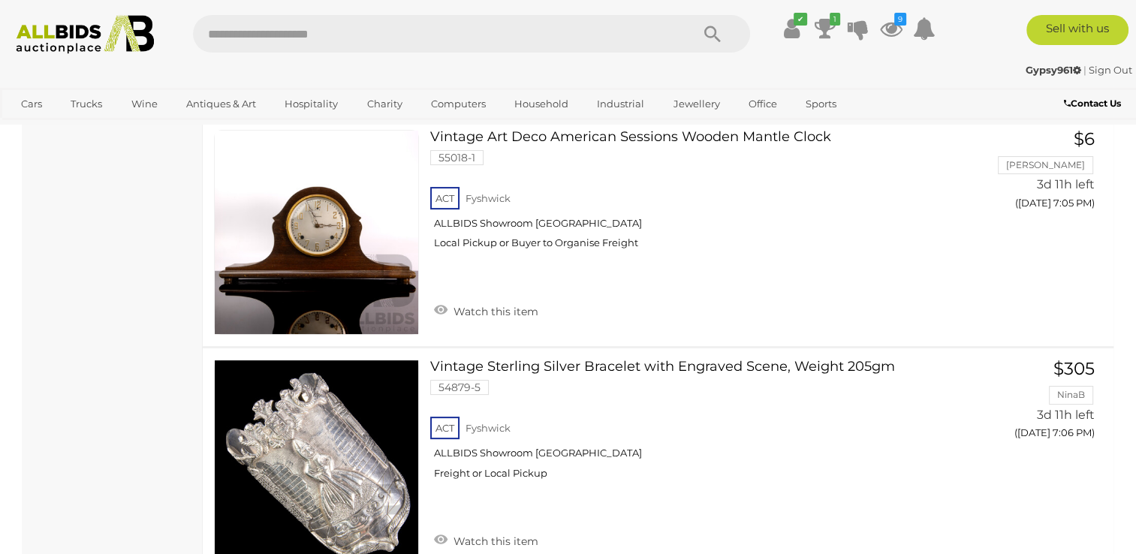
scroll to position [11681, 0]
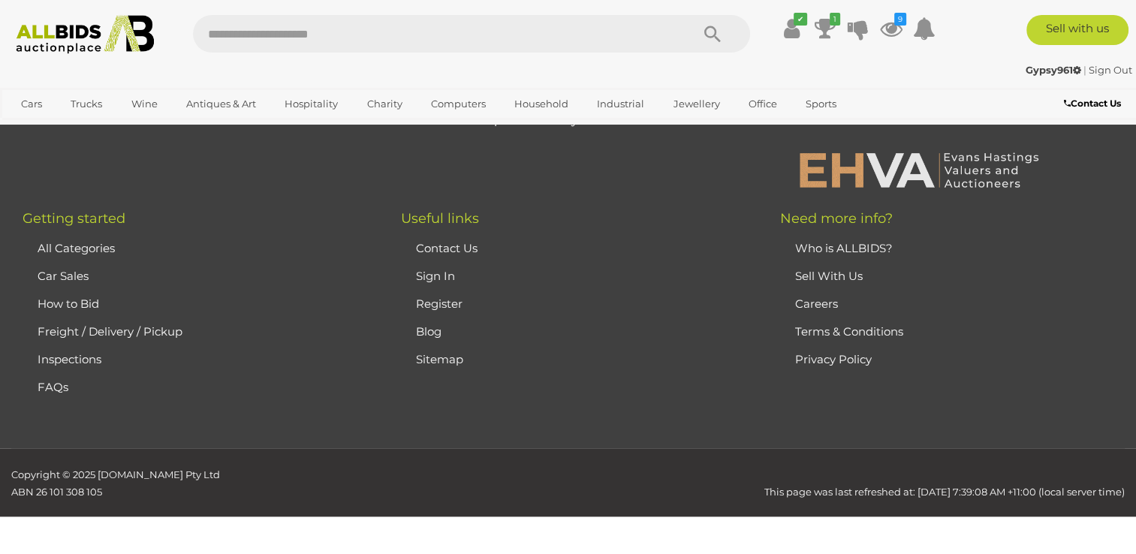
scroll to position [217, 0]
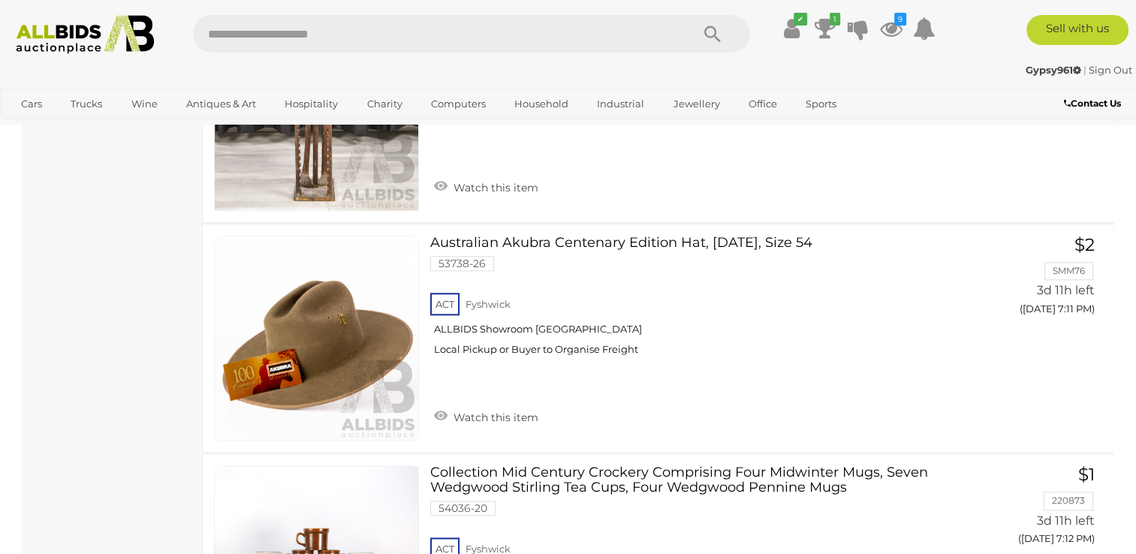
scroll to position [1334, 0]
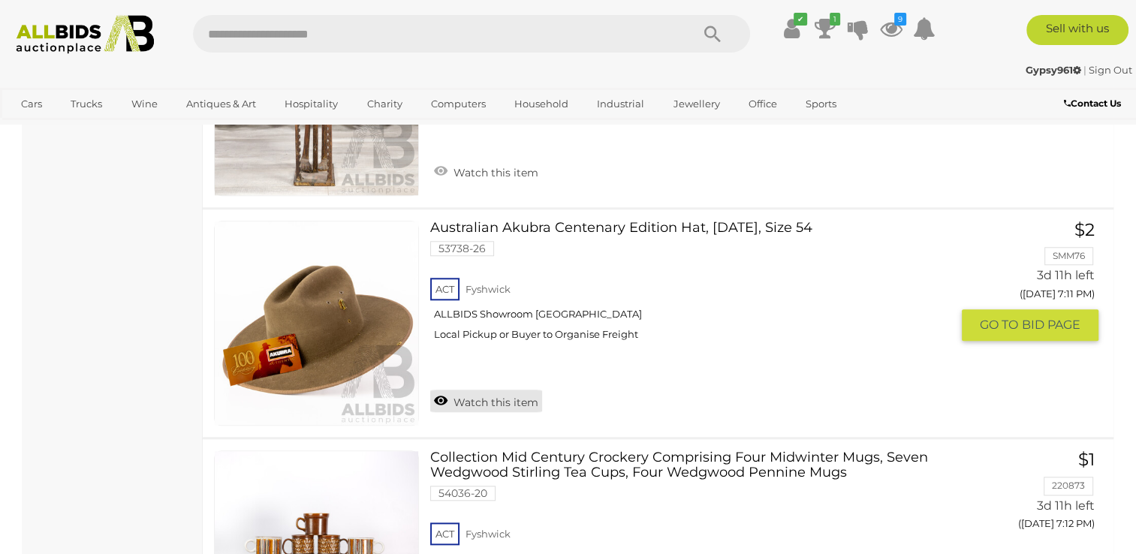
click at [505, 404] on link "Watch this item" at bounding box center [486, 401] width 112 height 23
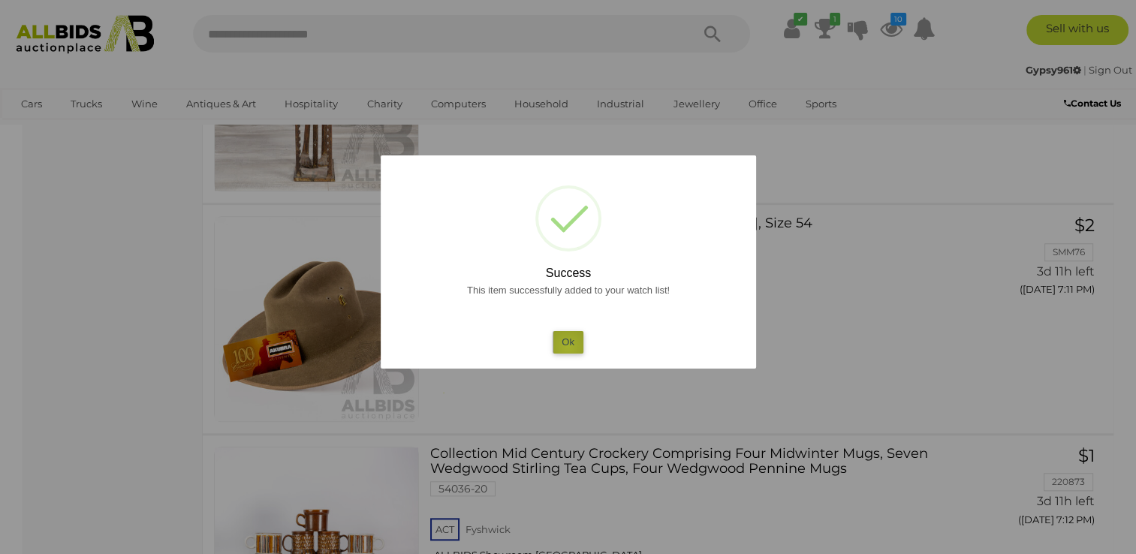
click at [568, 347] on button "Ok" at bounding box center [568, 342] width 31 height 22
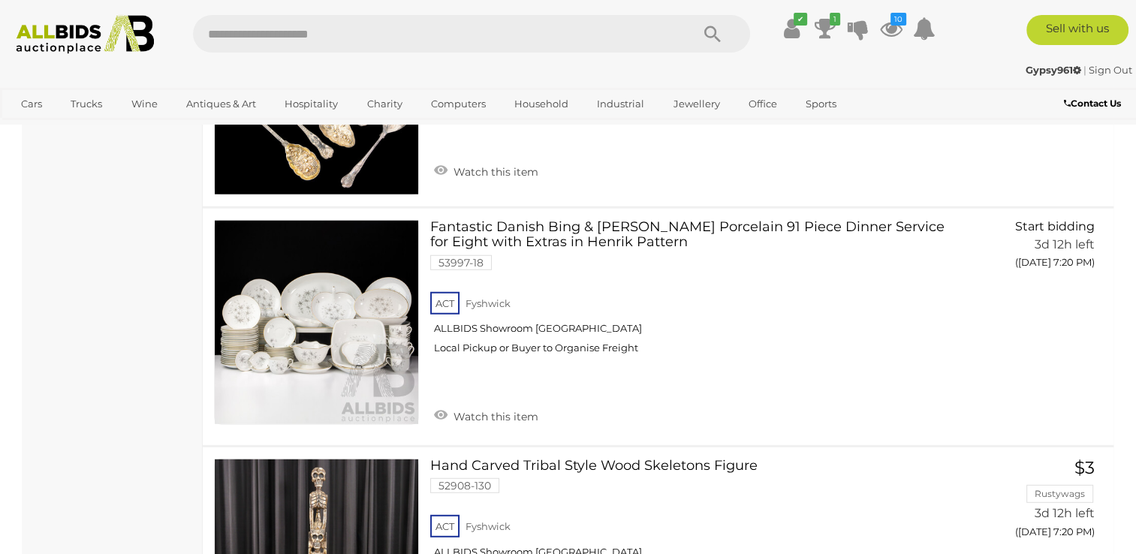
scroll to position [3953, 0]
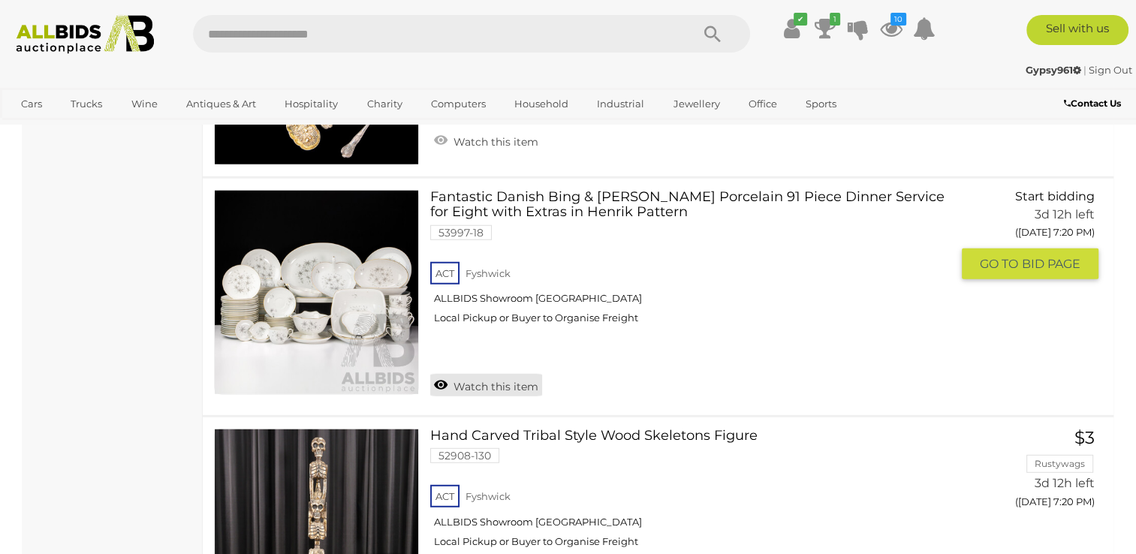
click at [530, 374] on link "Watch this item" at bounding box center [486, 385] width 112 height 23
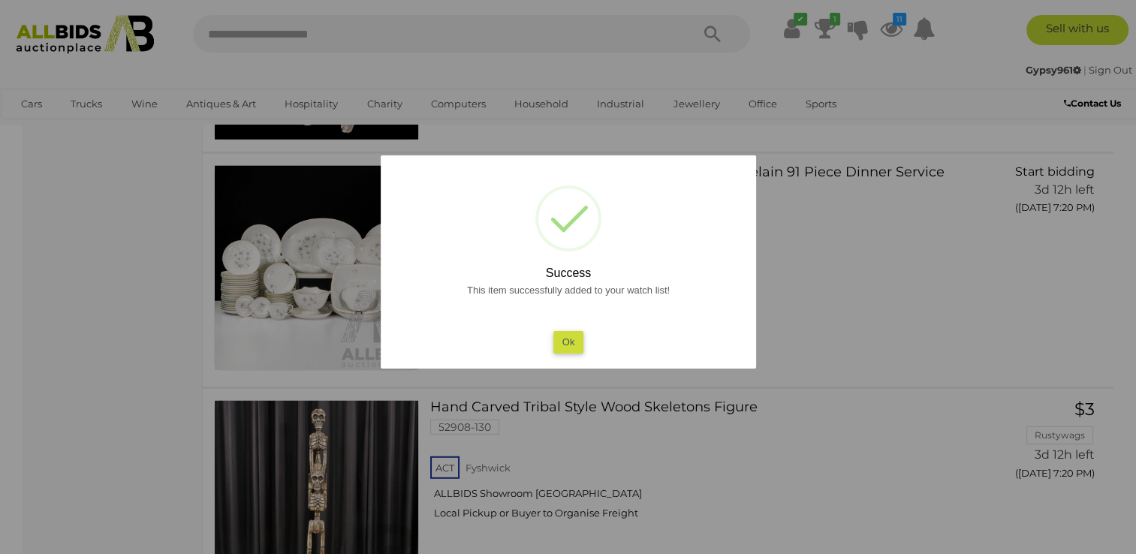
click at [565, 345] on button "Ok" at bounding box center [568, 342] width 31 height 22
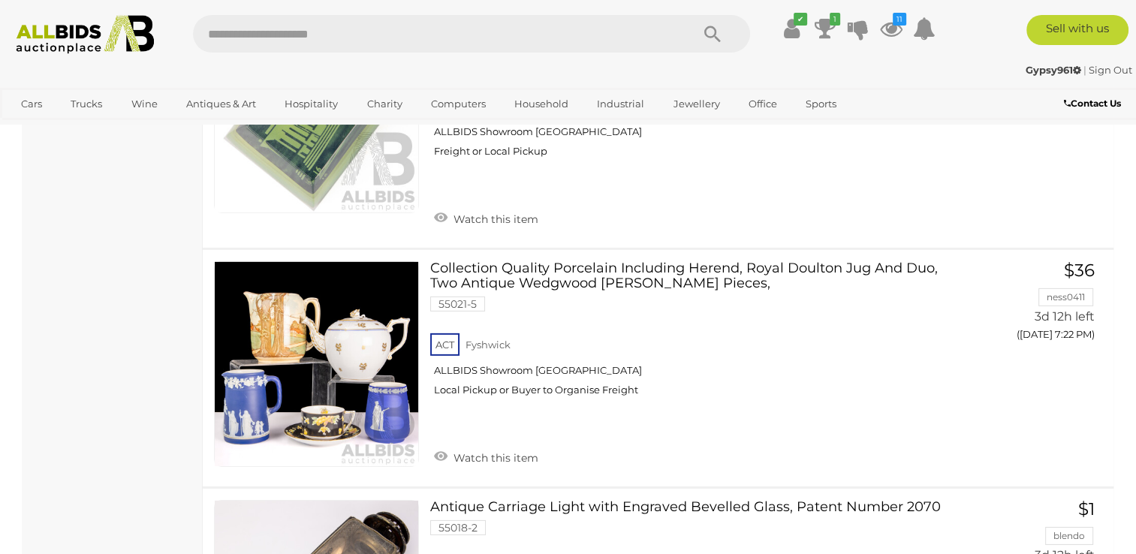
scroll to position [4634, 0]
